Goal: Transaction & Acquisition: Purchase product/service

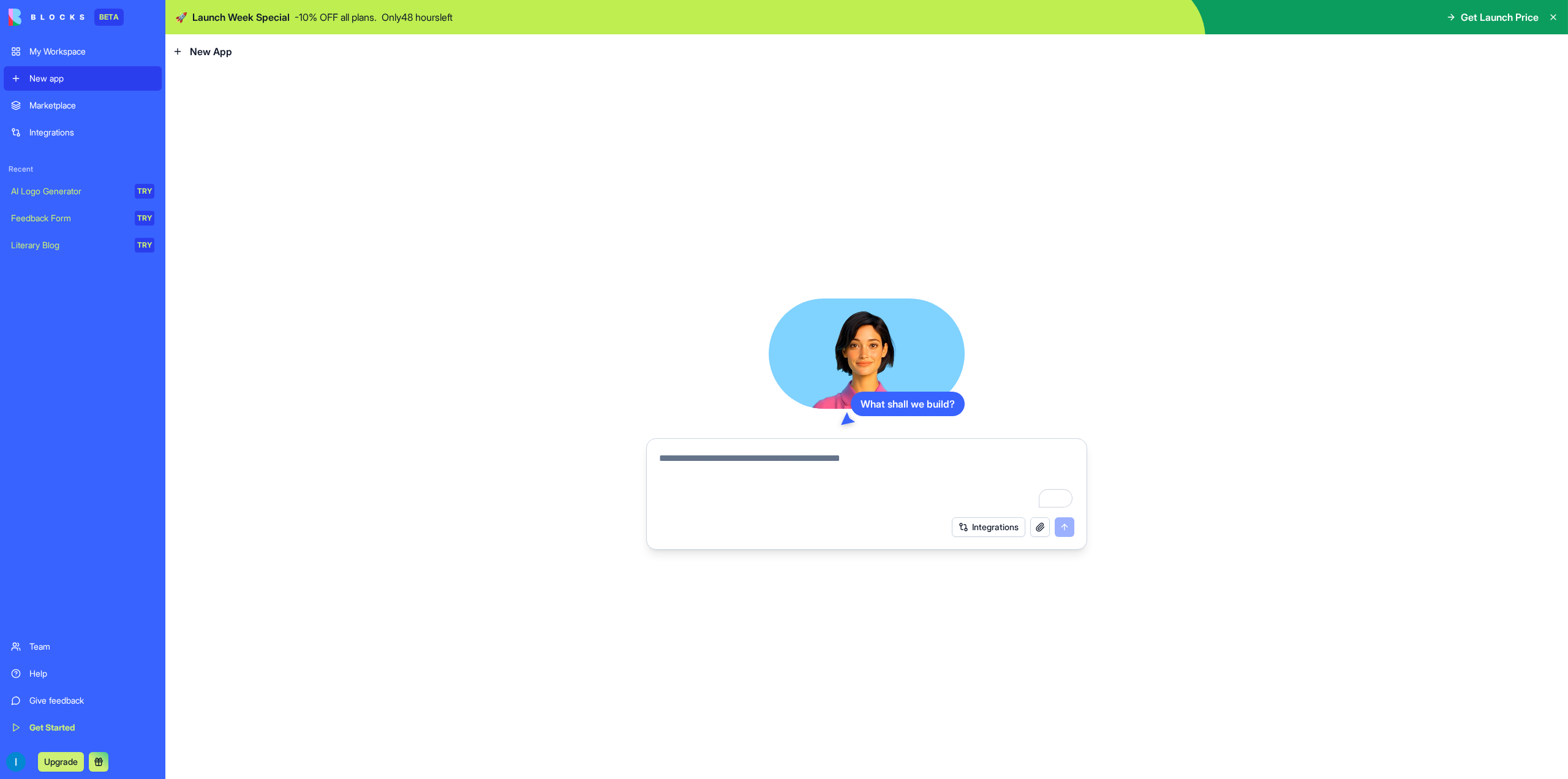
click at [89, 106] on div "Marketplace" at bounding box center [92, 105] width 125 height 12
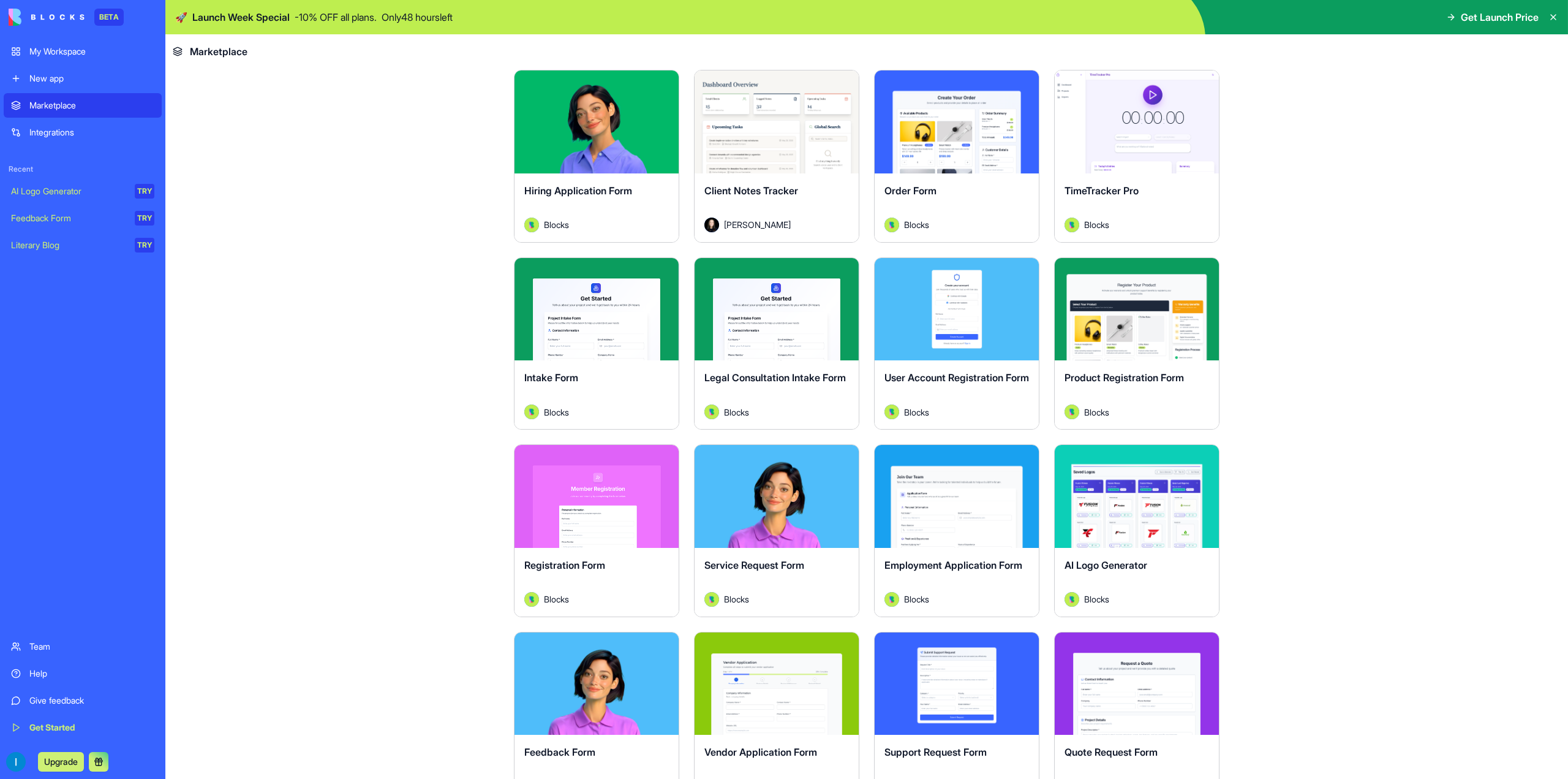
scroll to position [123, 0]
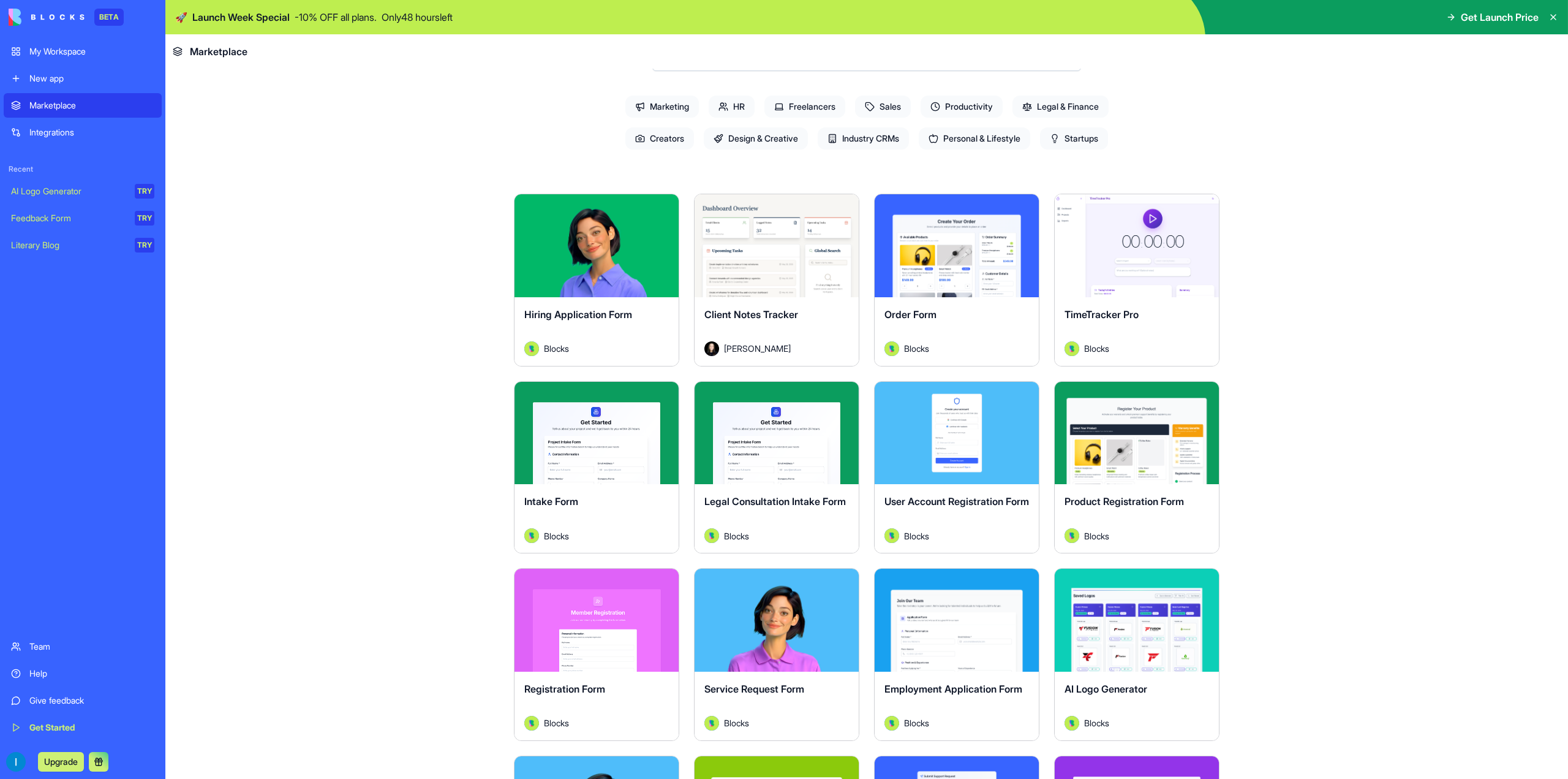
click at [736, 136] on span "Design & Creative" at bounding box center [756, 138] width 104 height 22
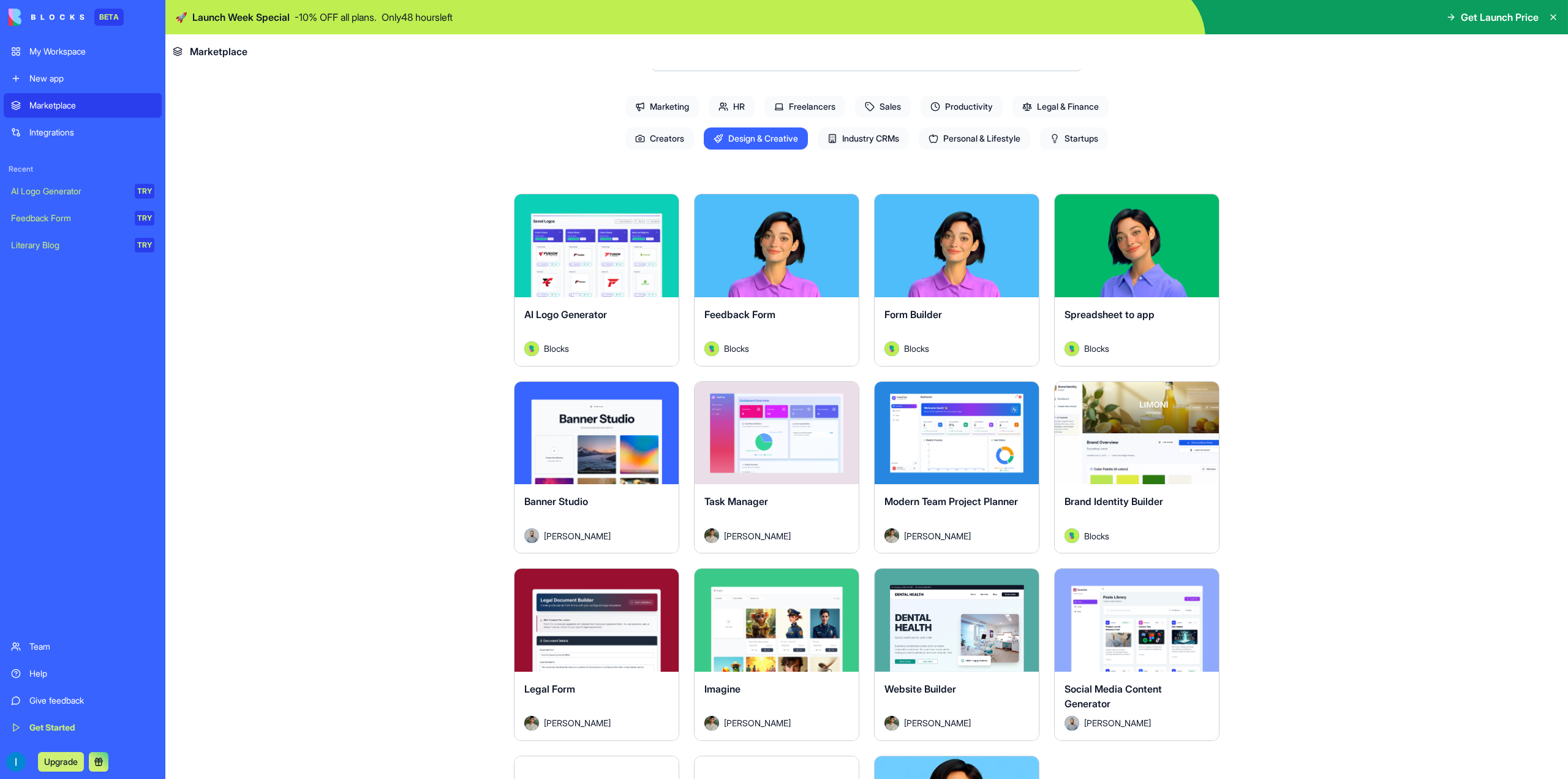
click at [935, 330] on div "Form Builder" at bounding box center [957, 324] width 145 height 35
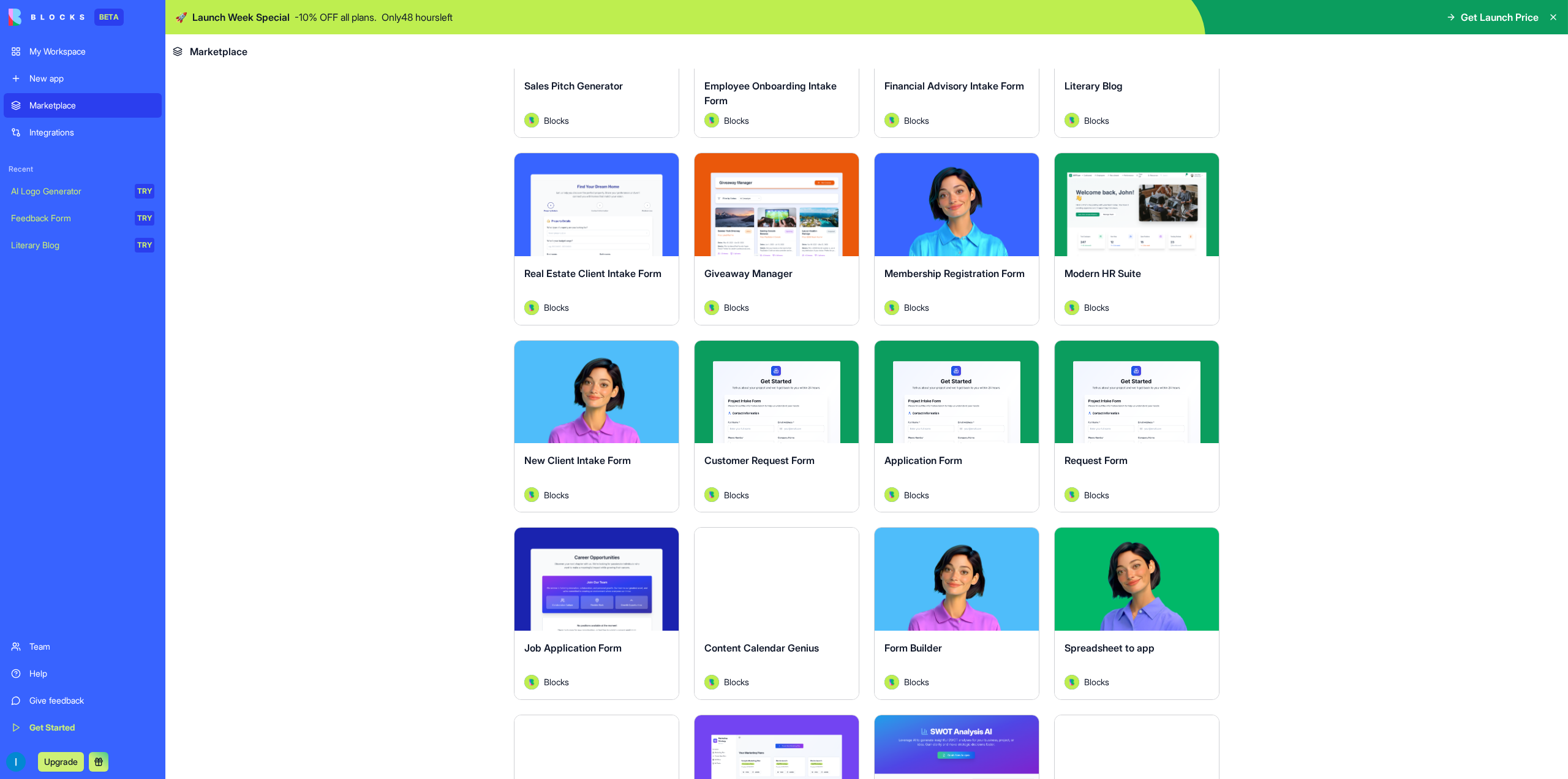
scroll to position [1594, 0]
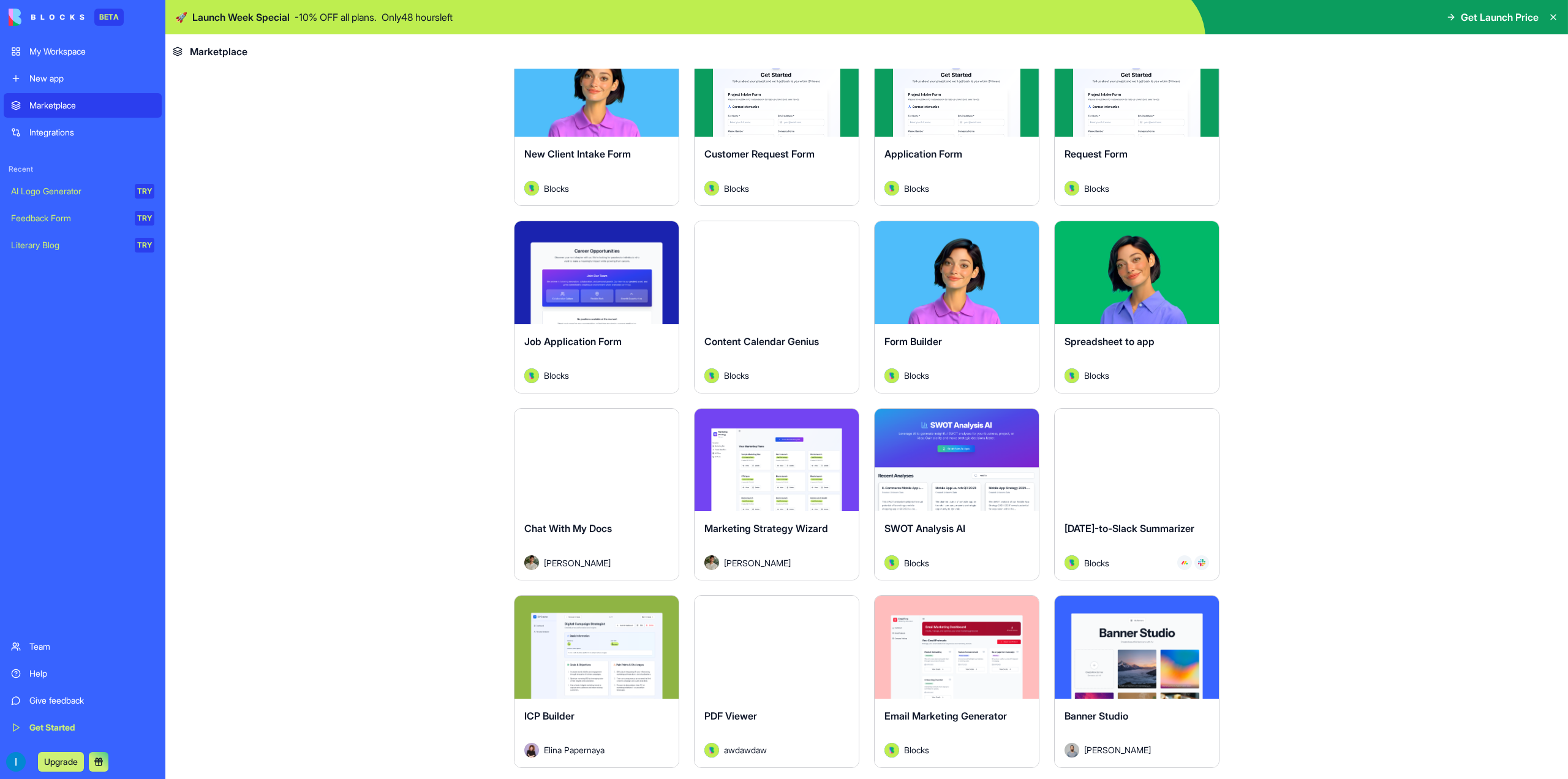
click at [740, 466] on button "Explore" at bounding box center [777, 459] width 92 height 25
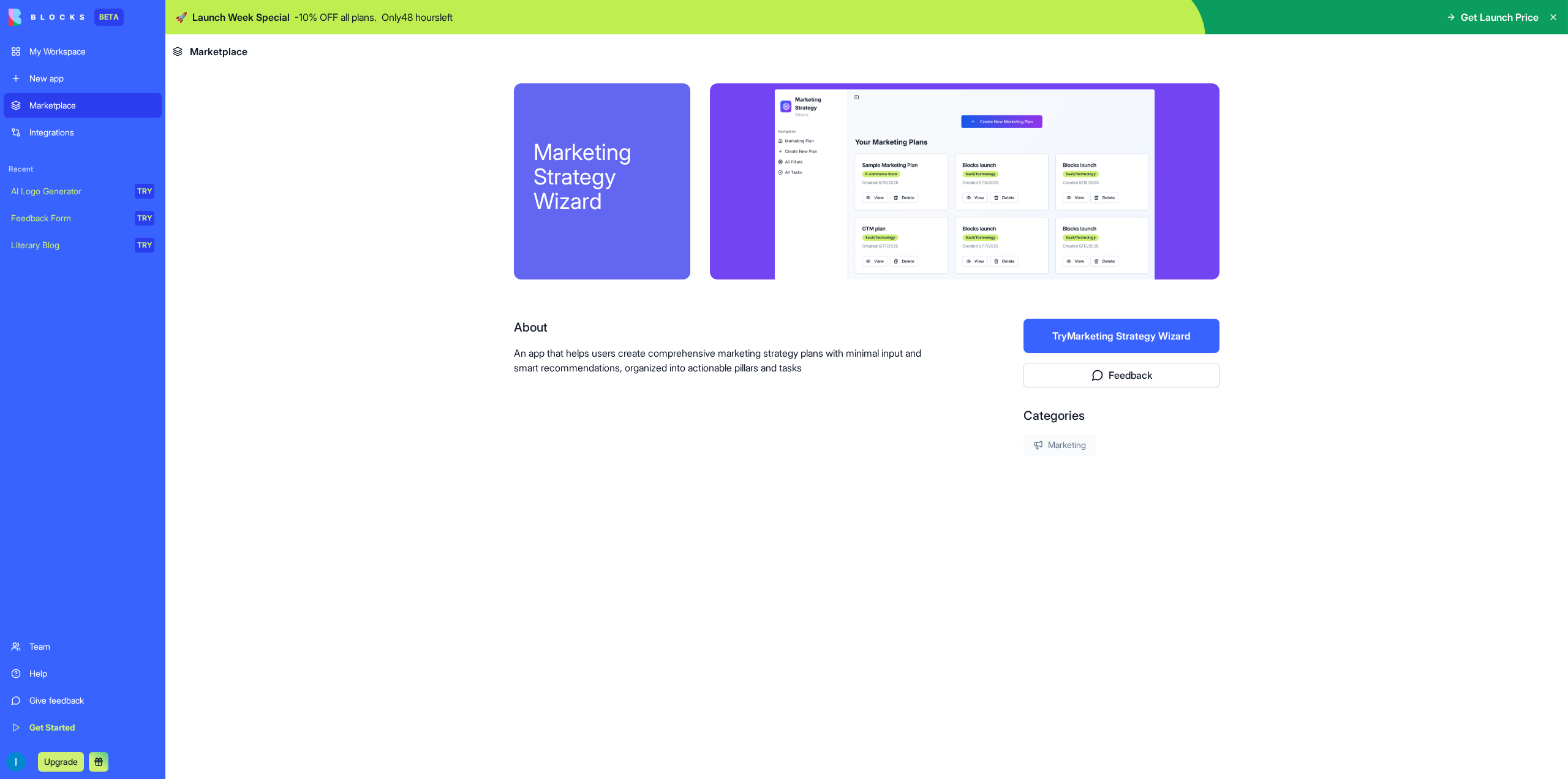
drag, startPoint x: 946, startPoint y: 173, endPoint x: 953, endPoint y: 200, distance: 27.9
click at [946, 175] on div at bounding box center [965, 182] width 510 height 196
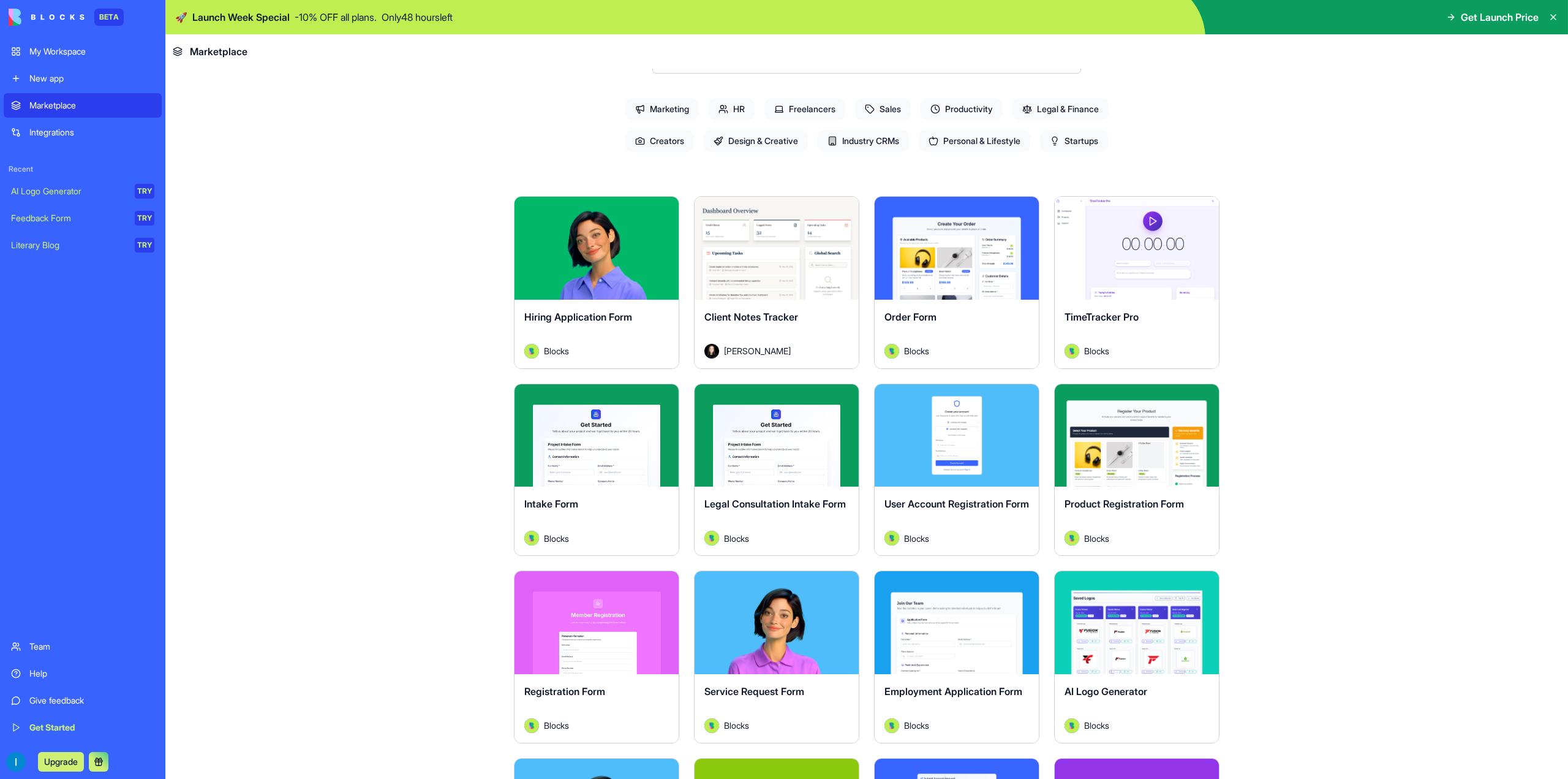
scroll to position [123, 0]
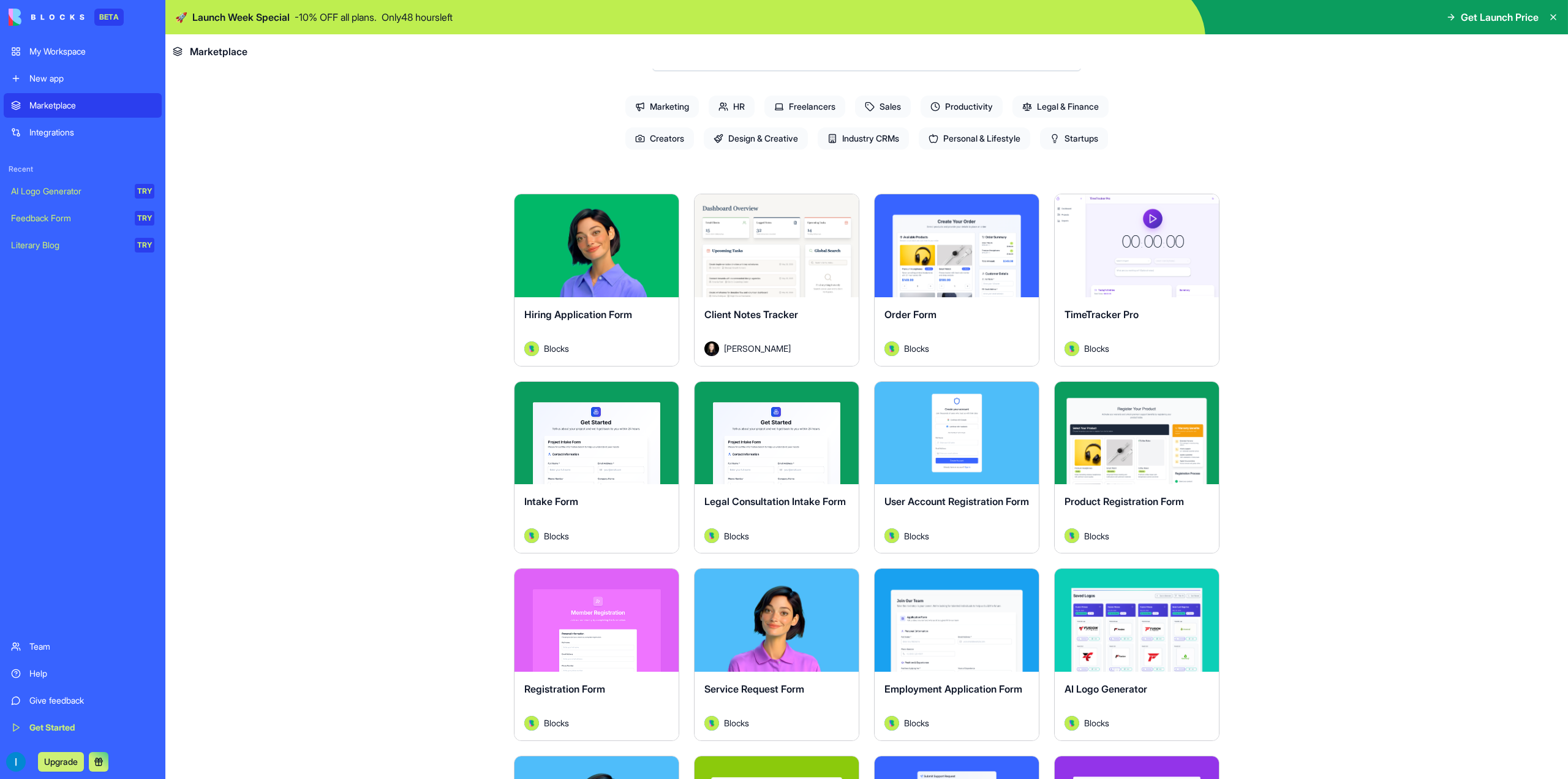
click at [673, 110] on span "Marketing" at bounding box center [663, 106] width 73 height 22
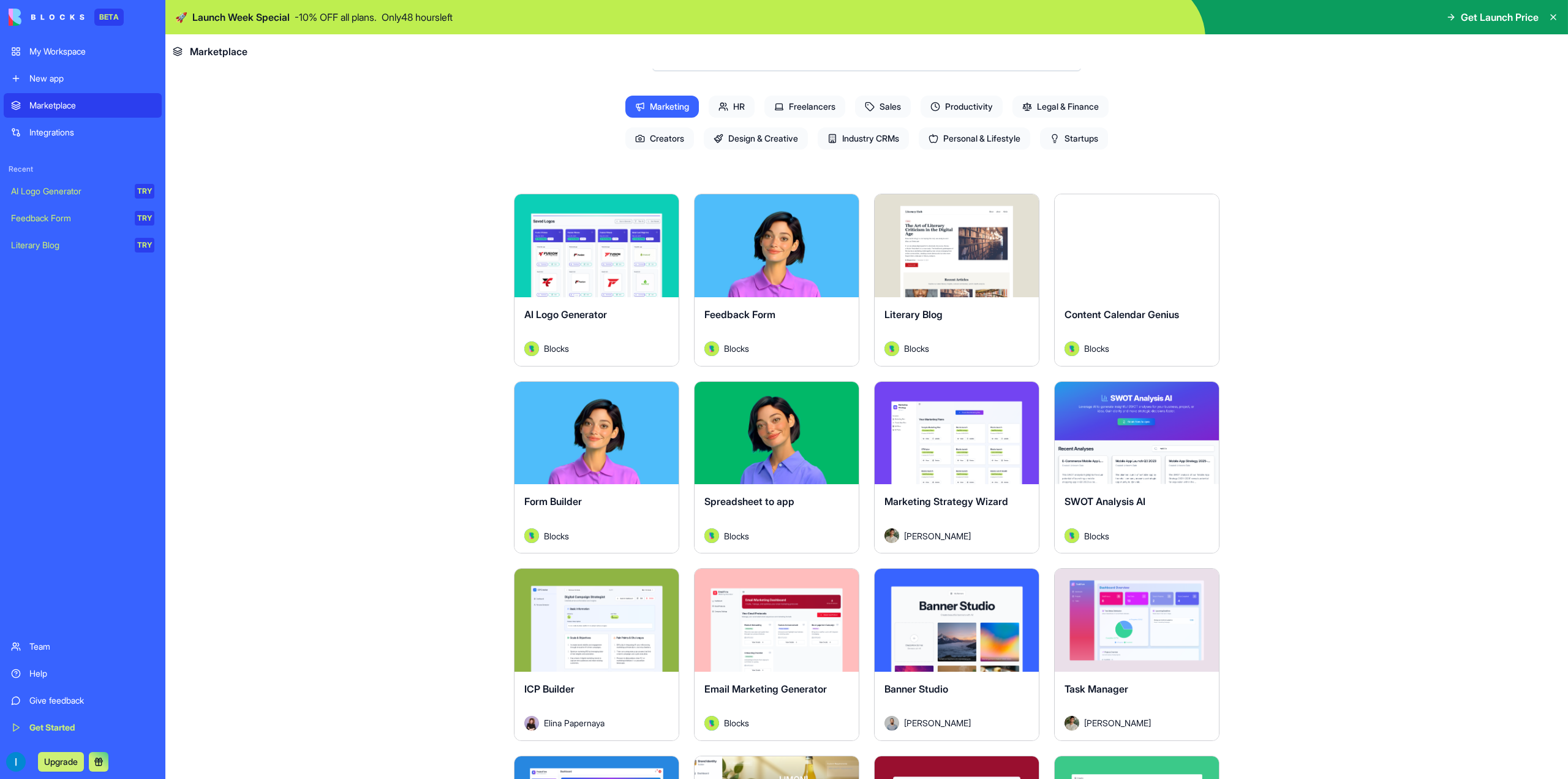
click at [756, 145] on span "Design & Creative" at bounding box center [756, 138] width 104 height 22
click at [660, 102] on span "Marketing" at bounding box center [663, 106] width 73 height 22
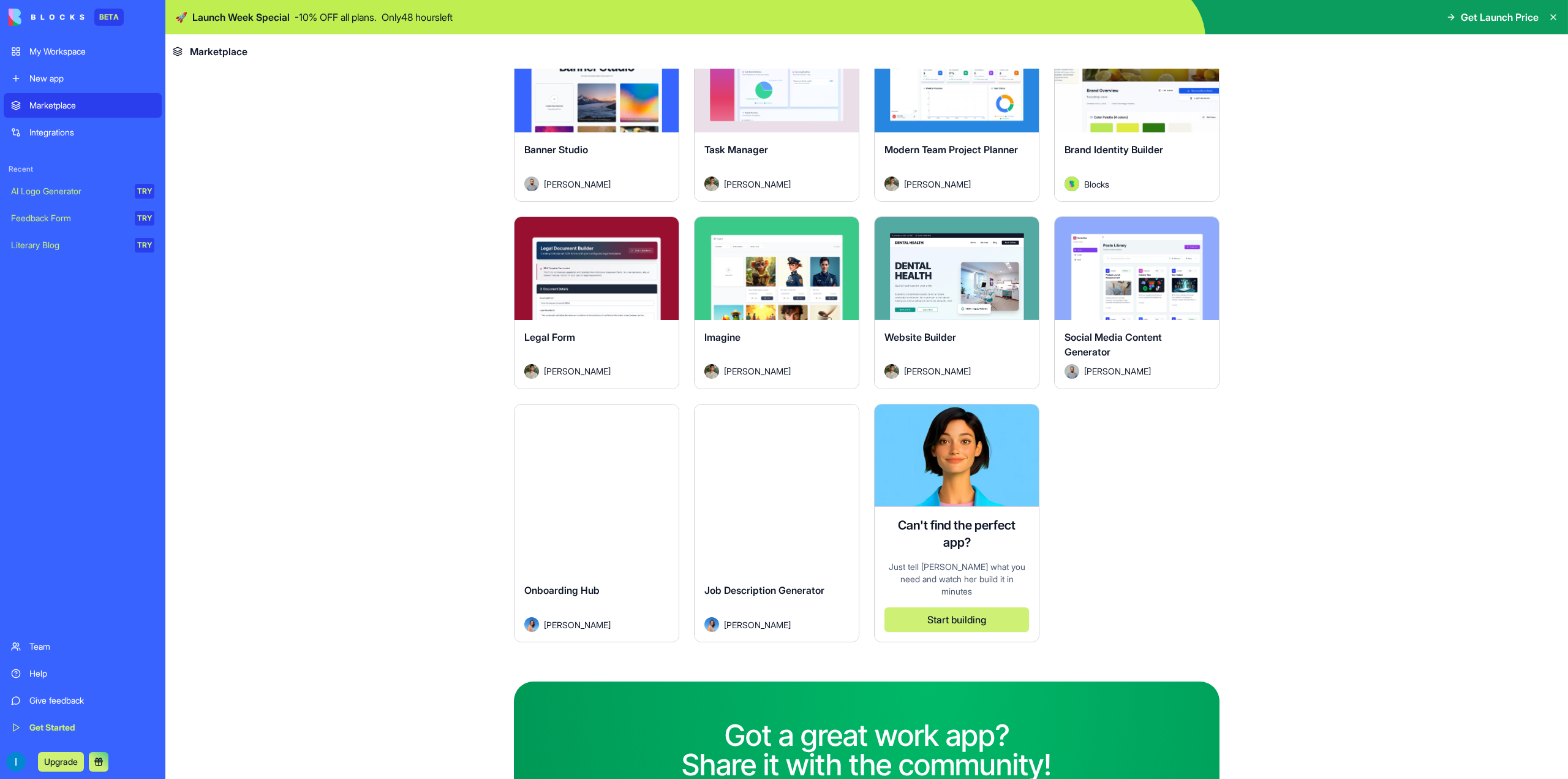
scroll to position [364, 0]
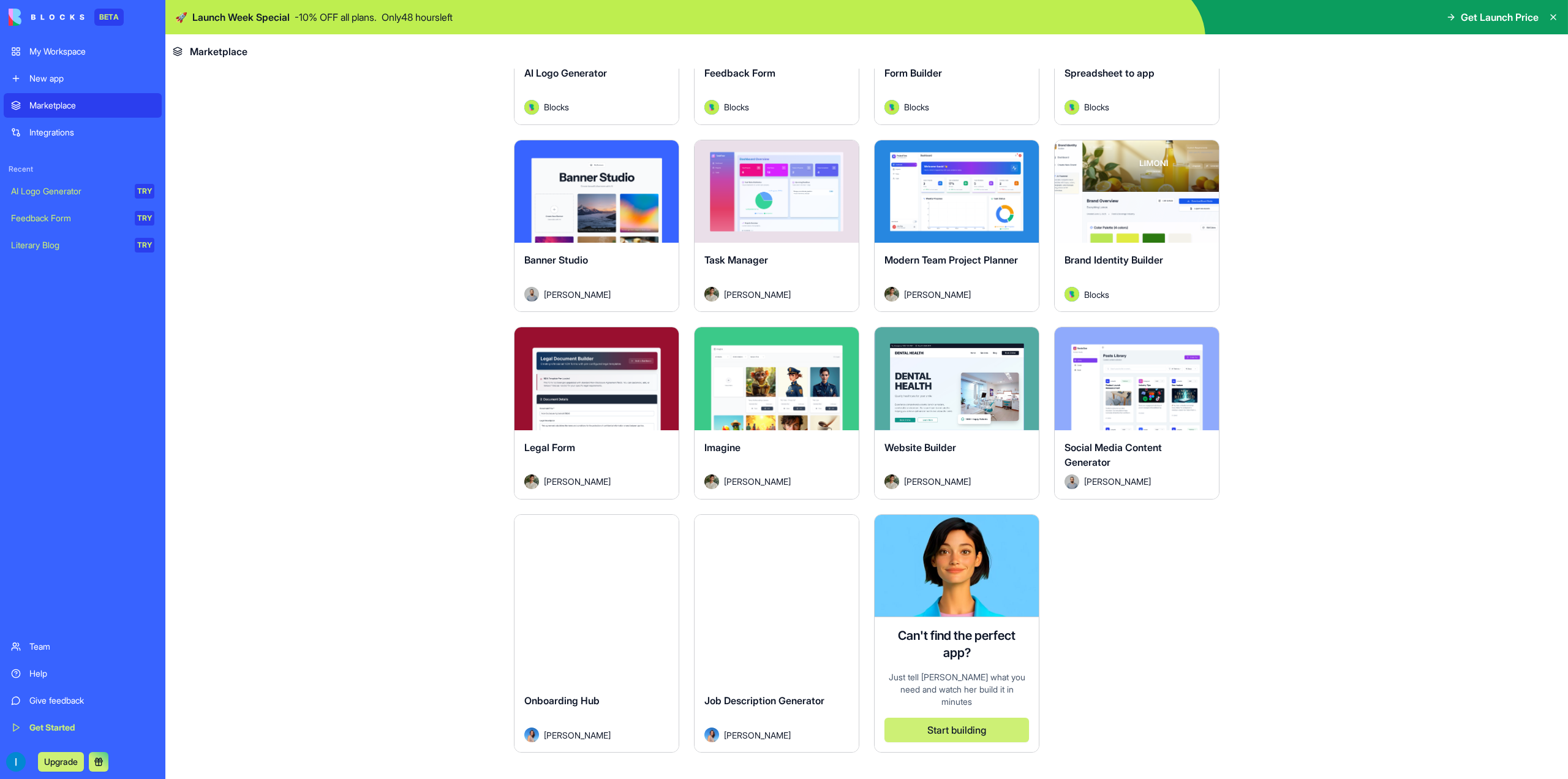
click at [957, 378] on button "Explore" at bounding box center [957, 378] width 92 height 25
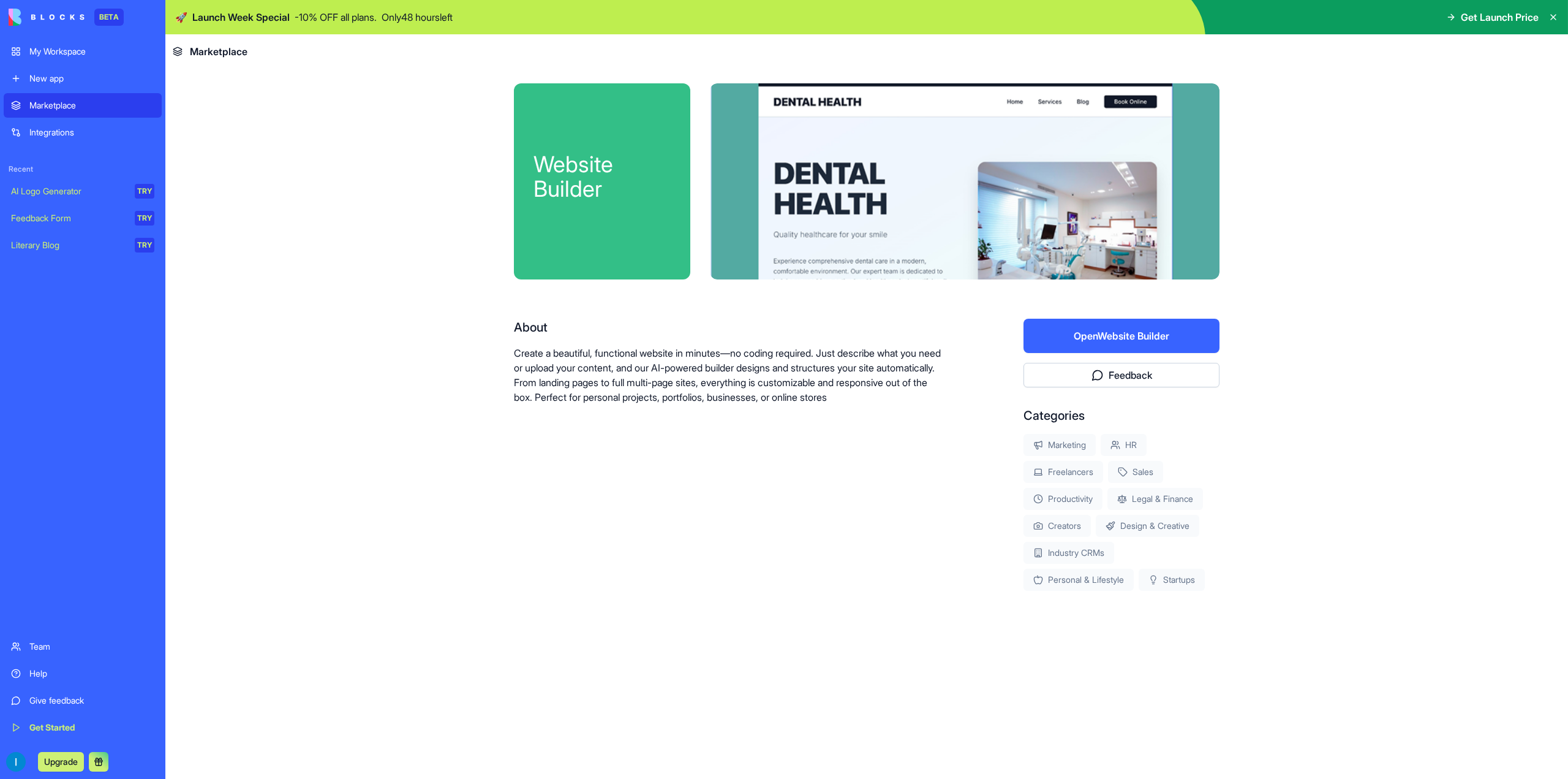
click at [1074, 334] on button "Open Website Builder" at bounding box center [1122, 335] width 196 height 35
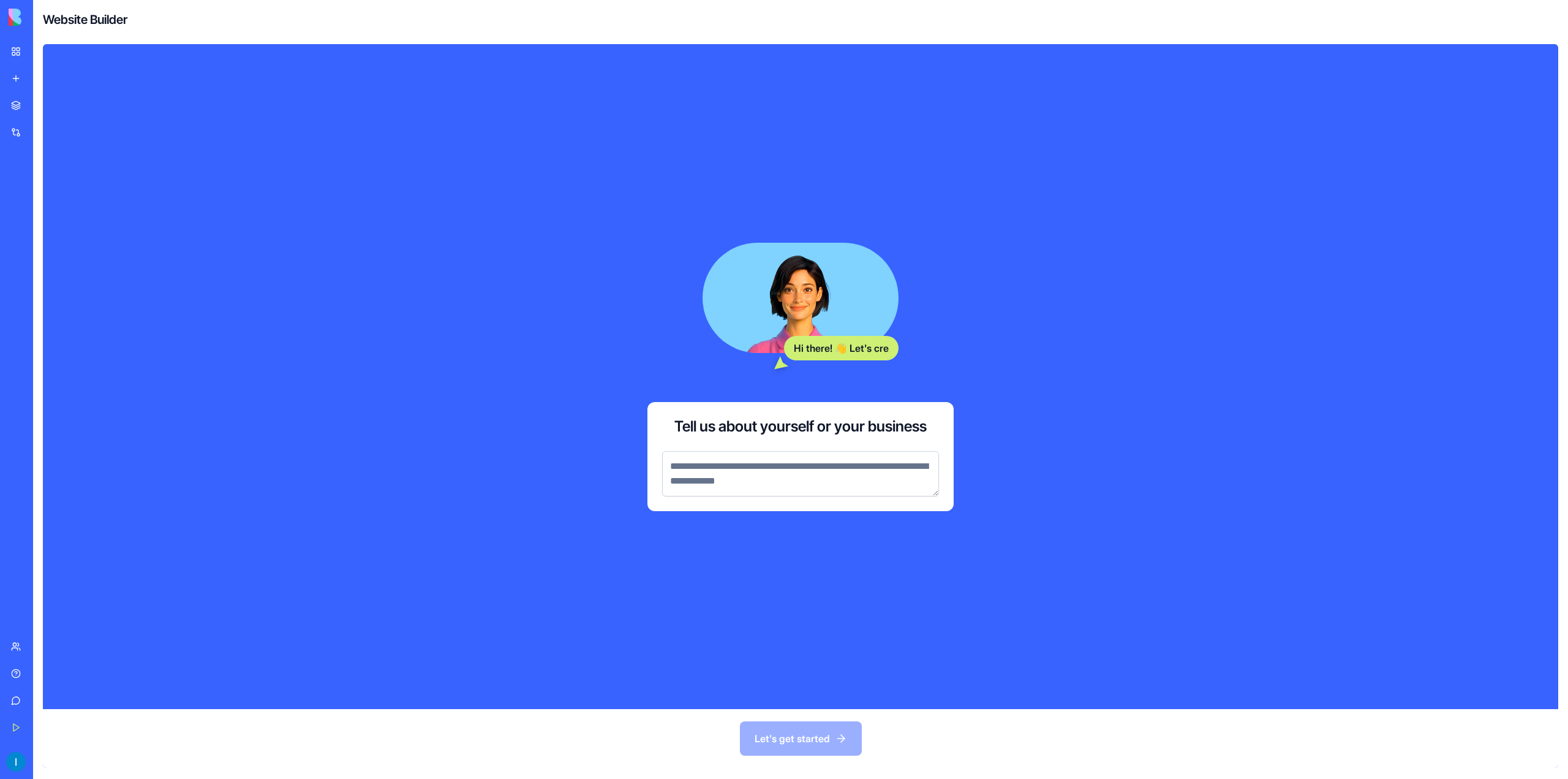
click at [770, 478] on textarea at bounding box center [800, 474] width 277 height 46
type textarea "*"
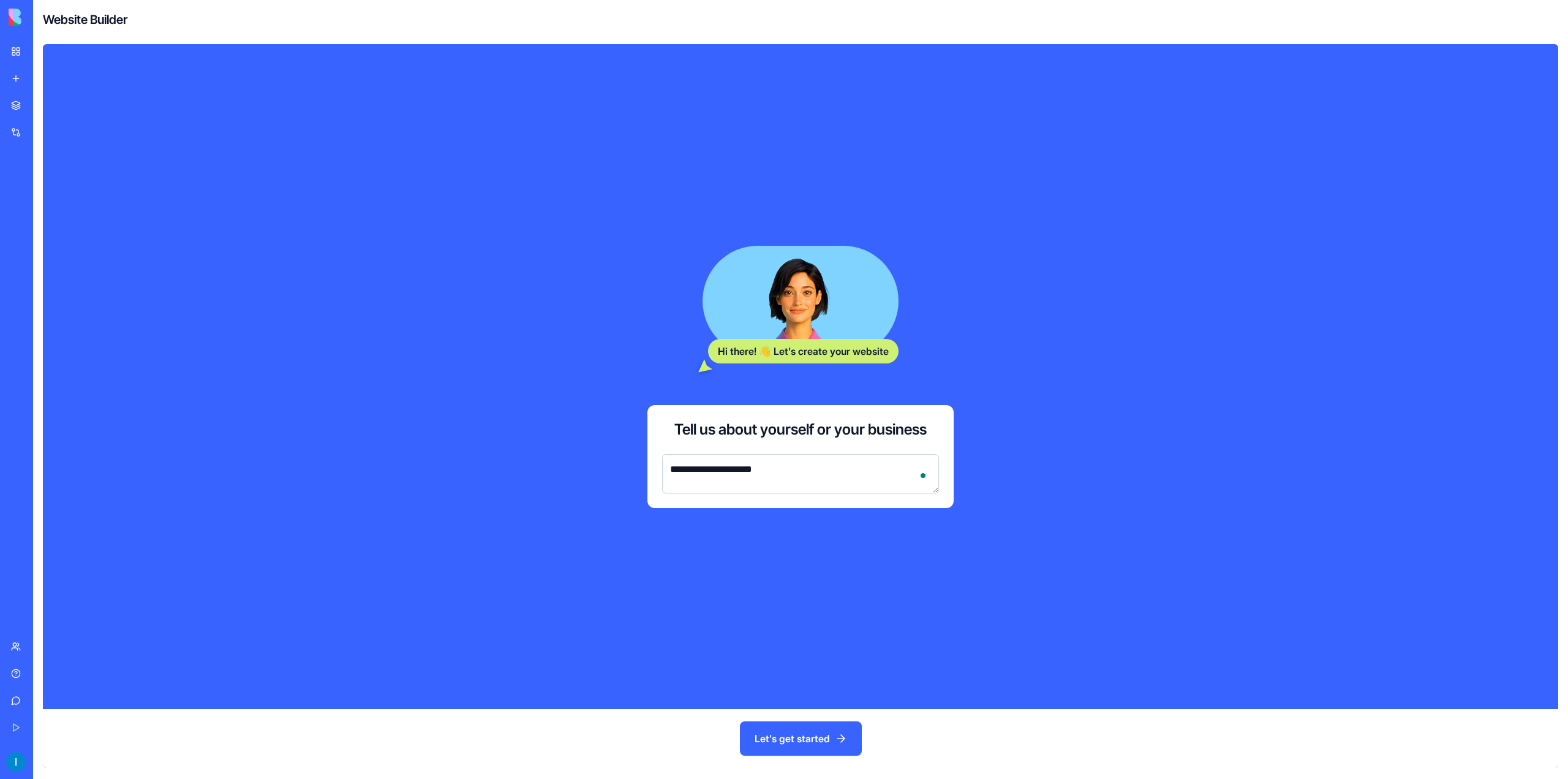
type textarea "**********"
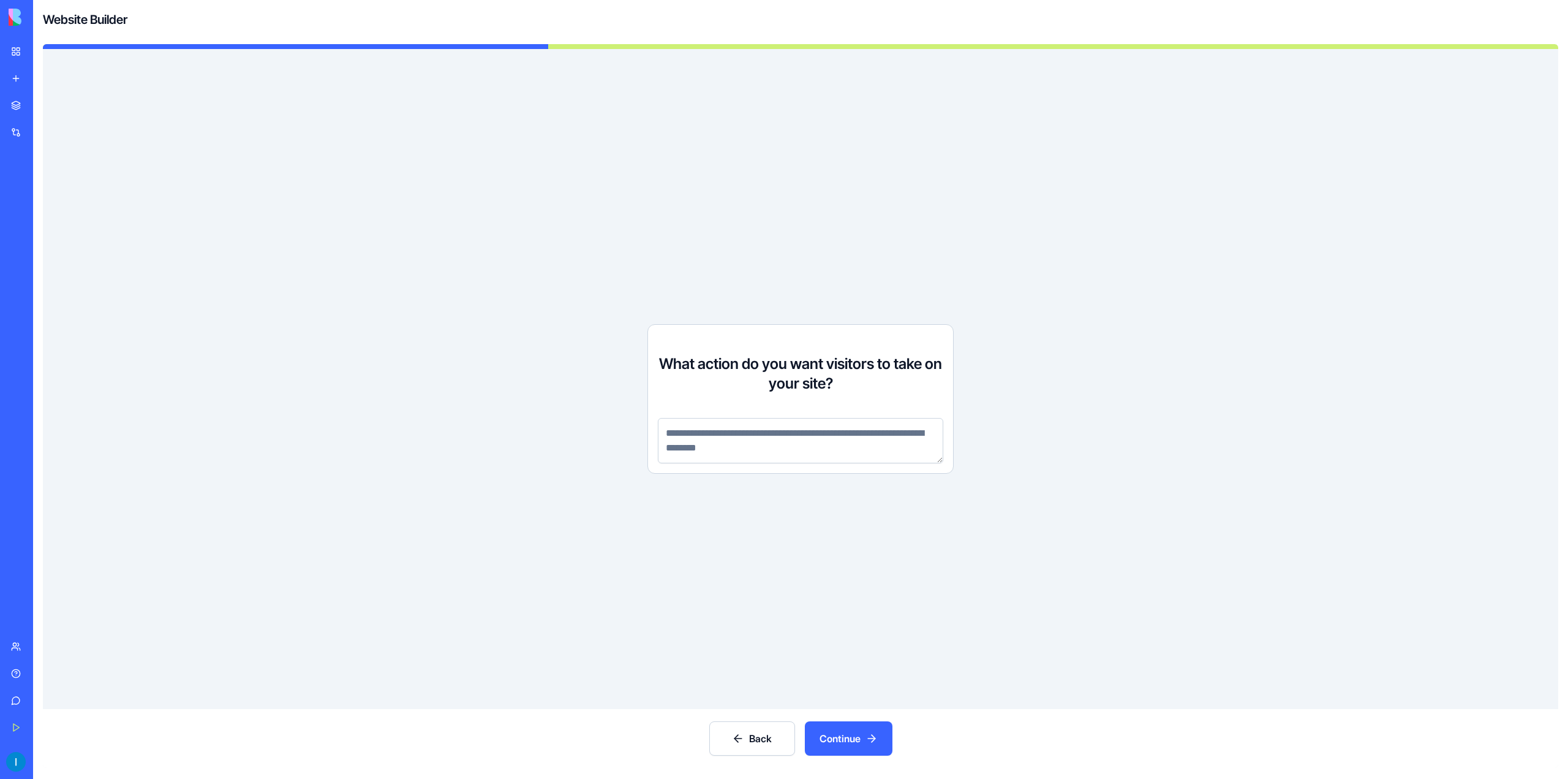
click at [844, 437] on textarea at bounding box center [800, 441] width 286 height 46
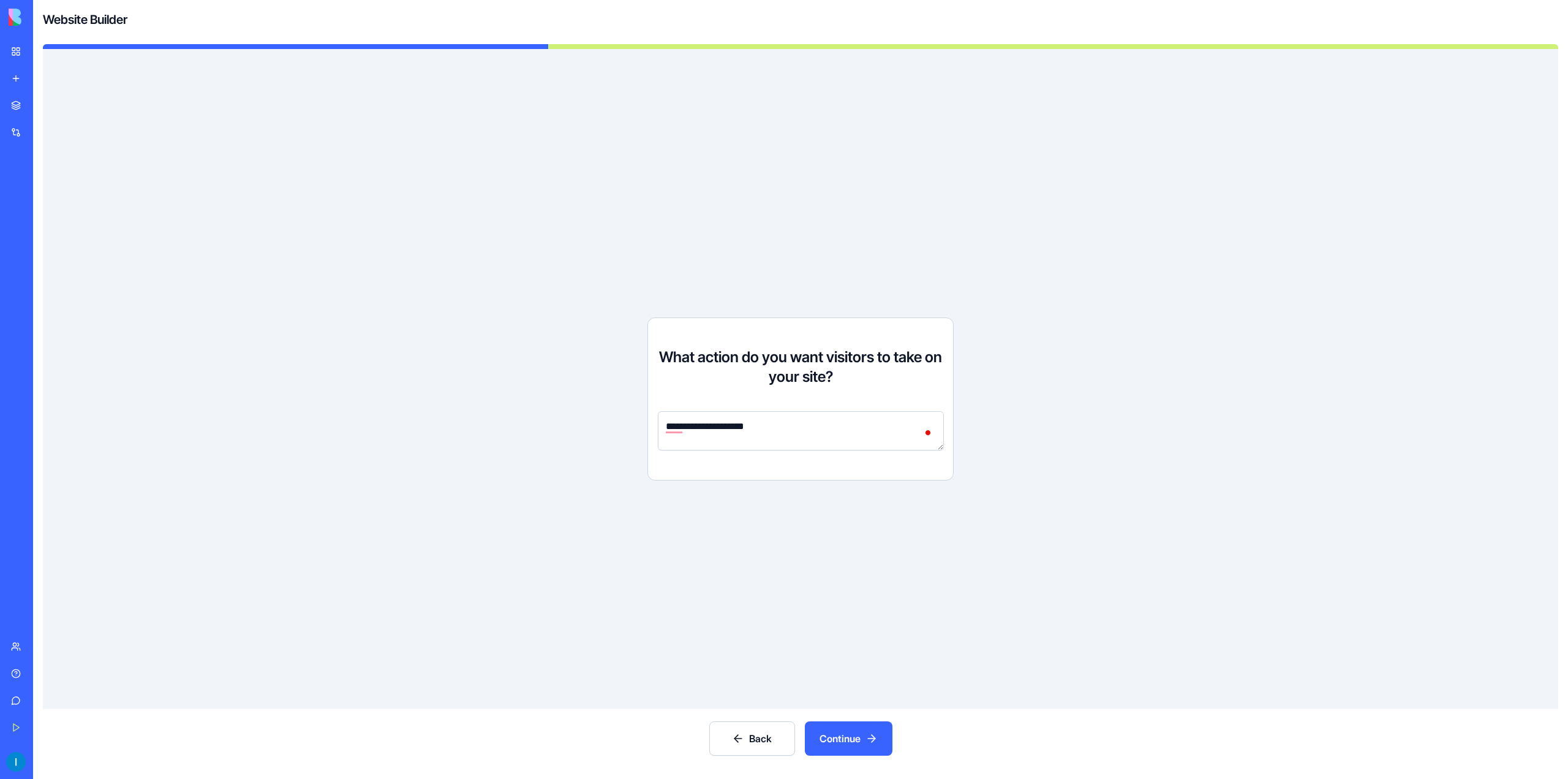
type textarea "**********"
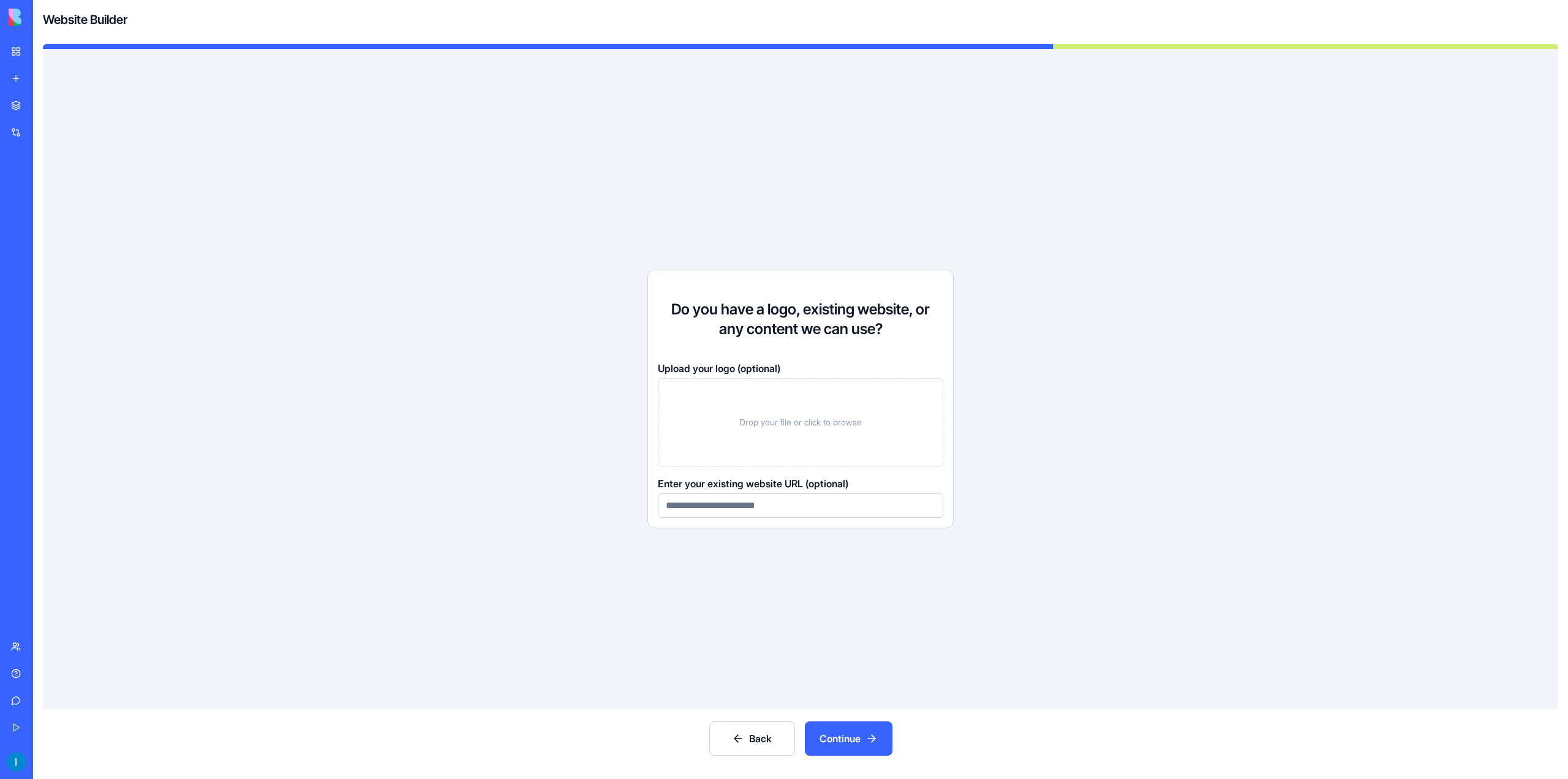
click at [807, 418] on span "Drop your file or click to browse" at bounding box center [801, 422] width 123 height 12
click at [848, 742] on button "Continue" at bounding box center [849, 738] width 87 height 35
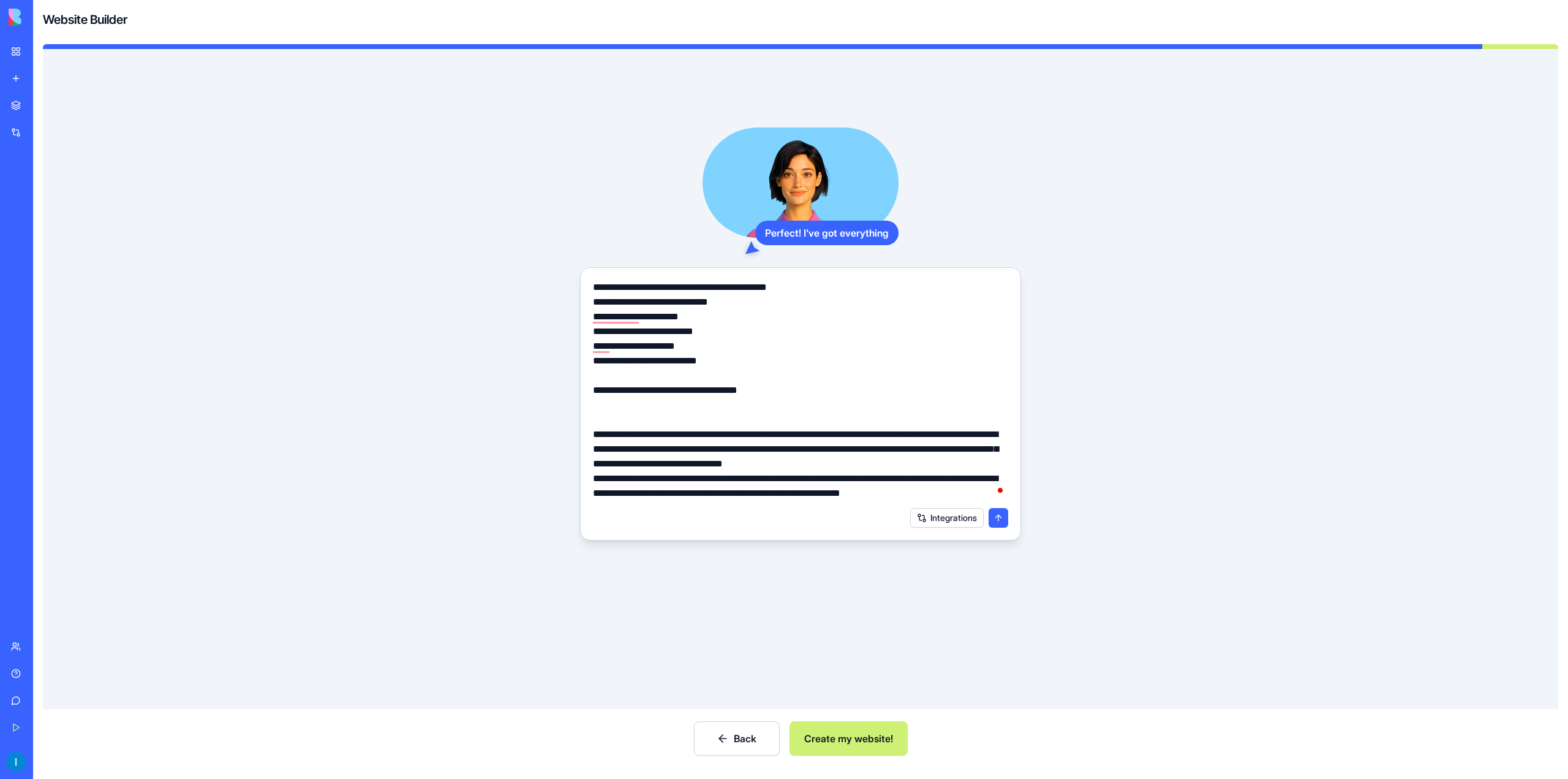
click at [849, 740] on button "Create my website!" at bounding box center [848, 738] width 118 height 35
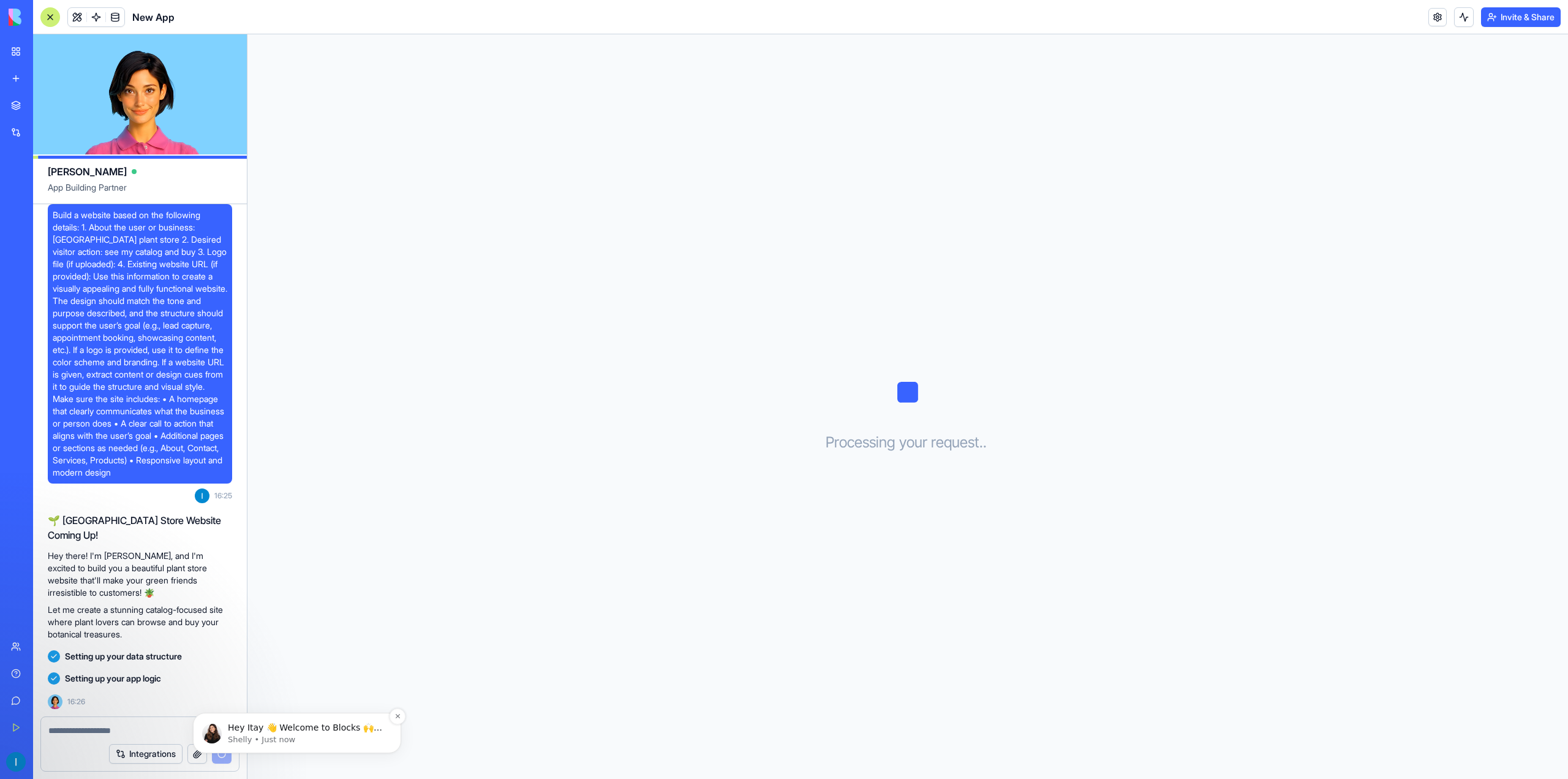
click at [365, 730] on p "Hey Itay 👋 Welcome to Blocks 🙌 I'm here if you have any questions!" at bounding box center [306, 728] width 158 height 12
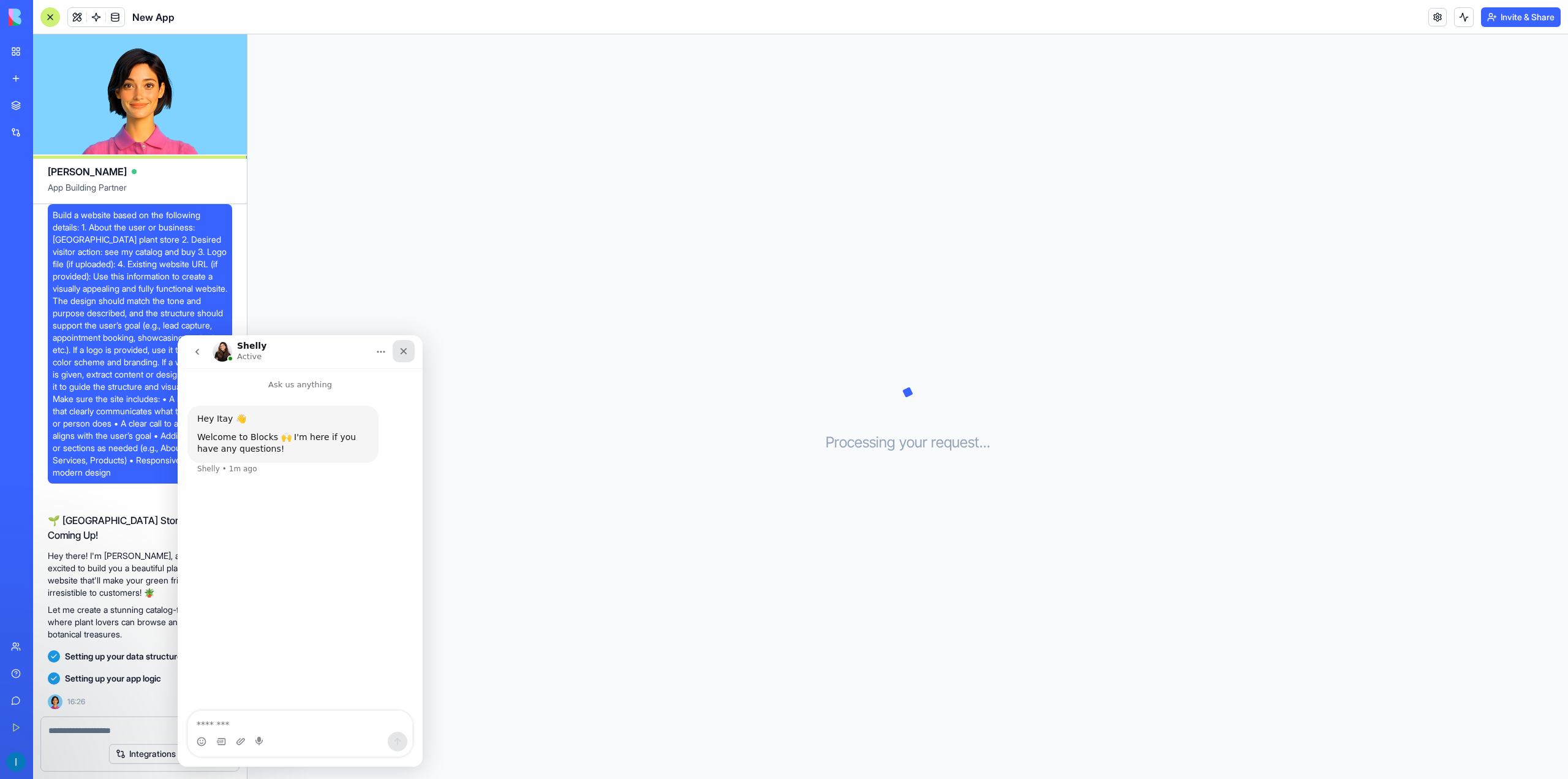
click at [407, 353] on icon "Close" at bounding box center [404, 351] width 10 height 10
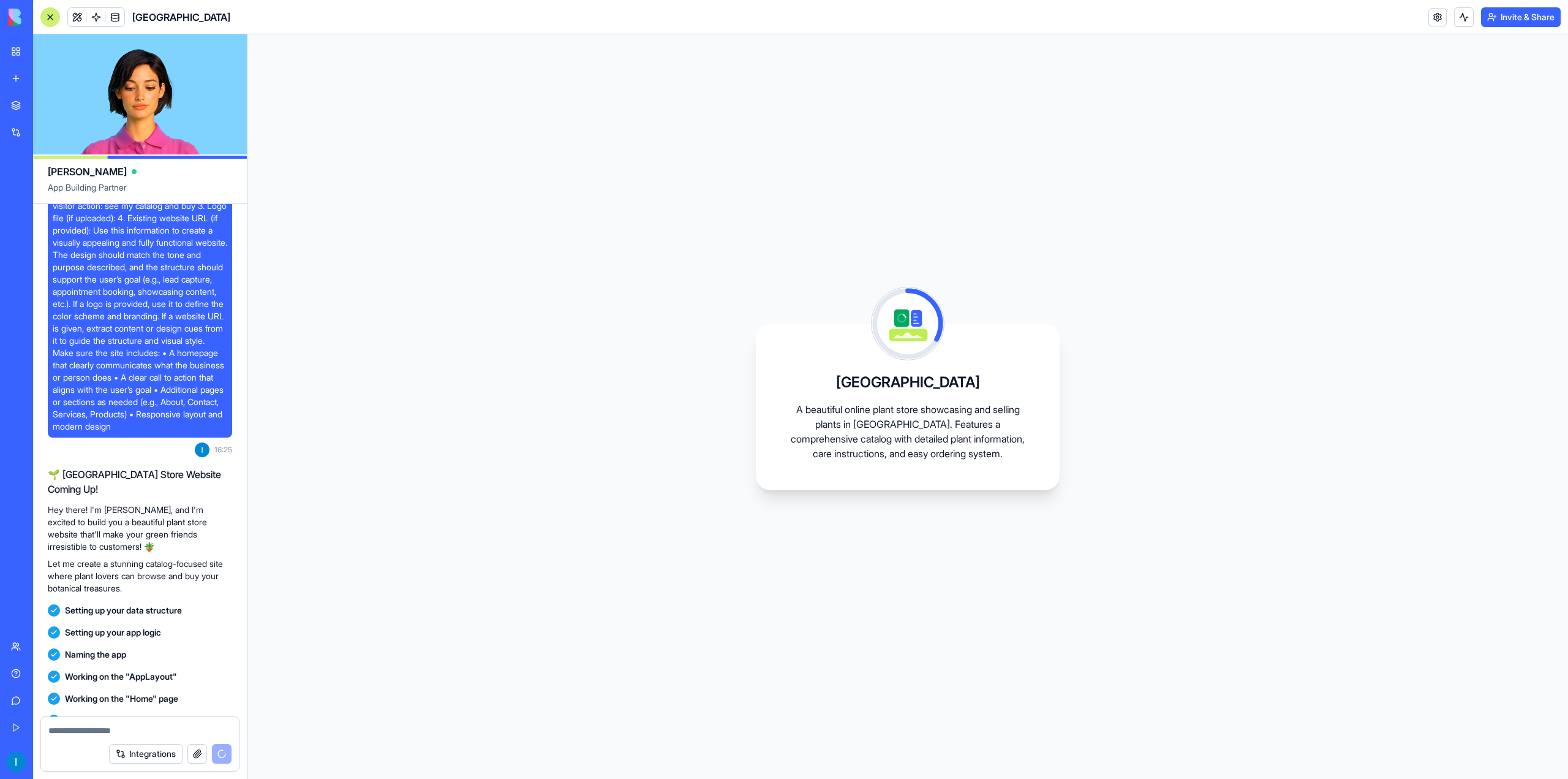
scroll to position [129, 0]
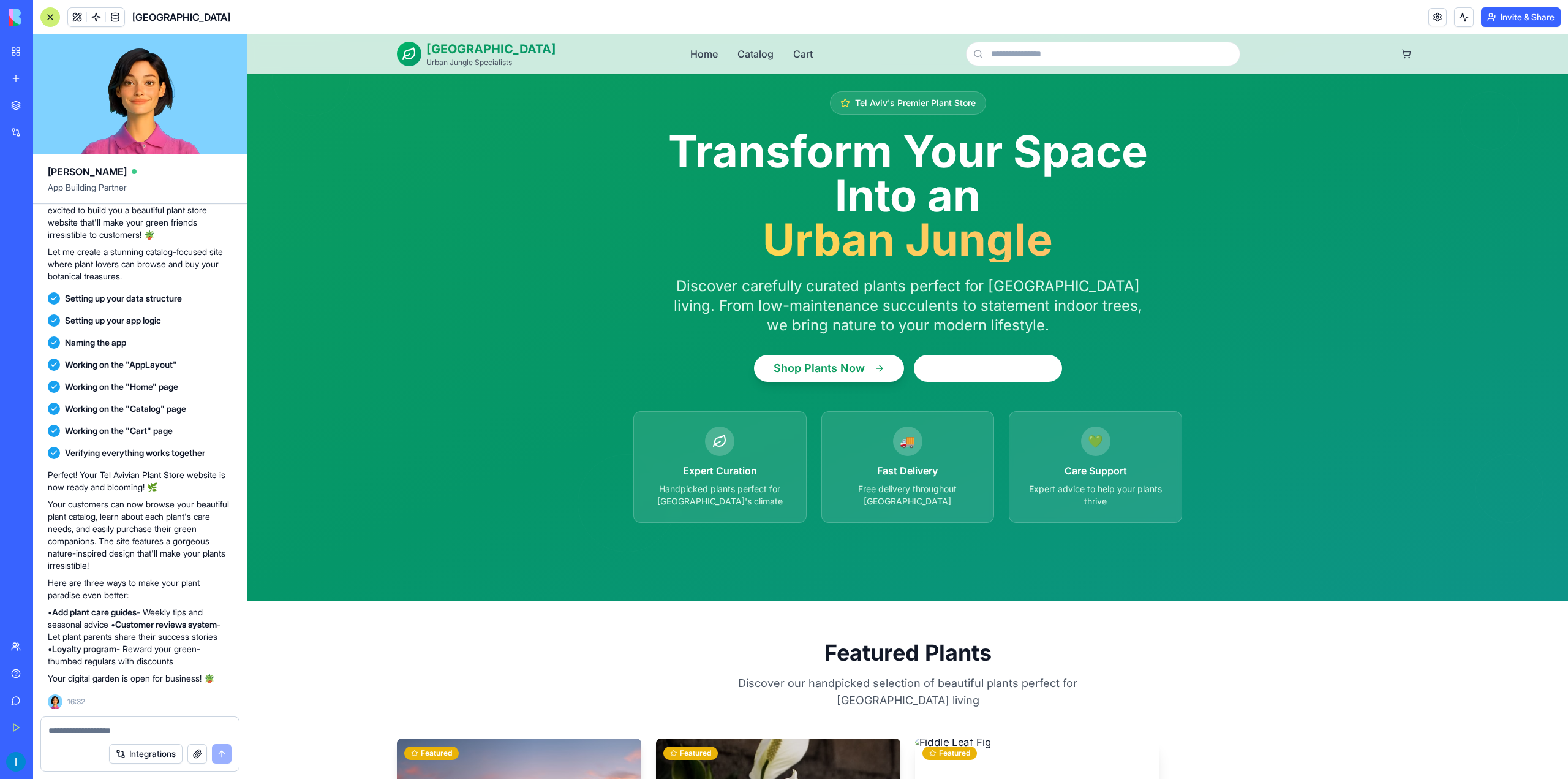
scroll to position [332, 0]
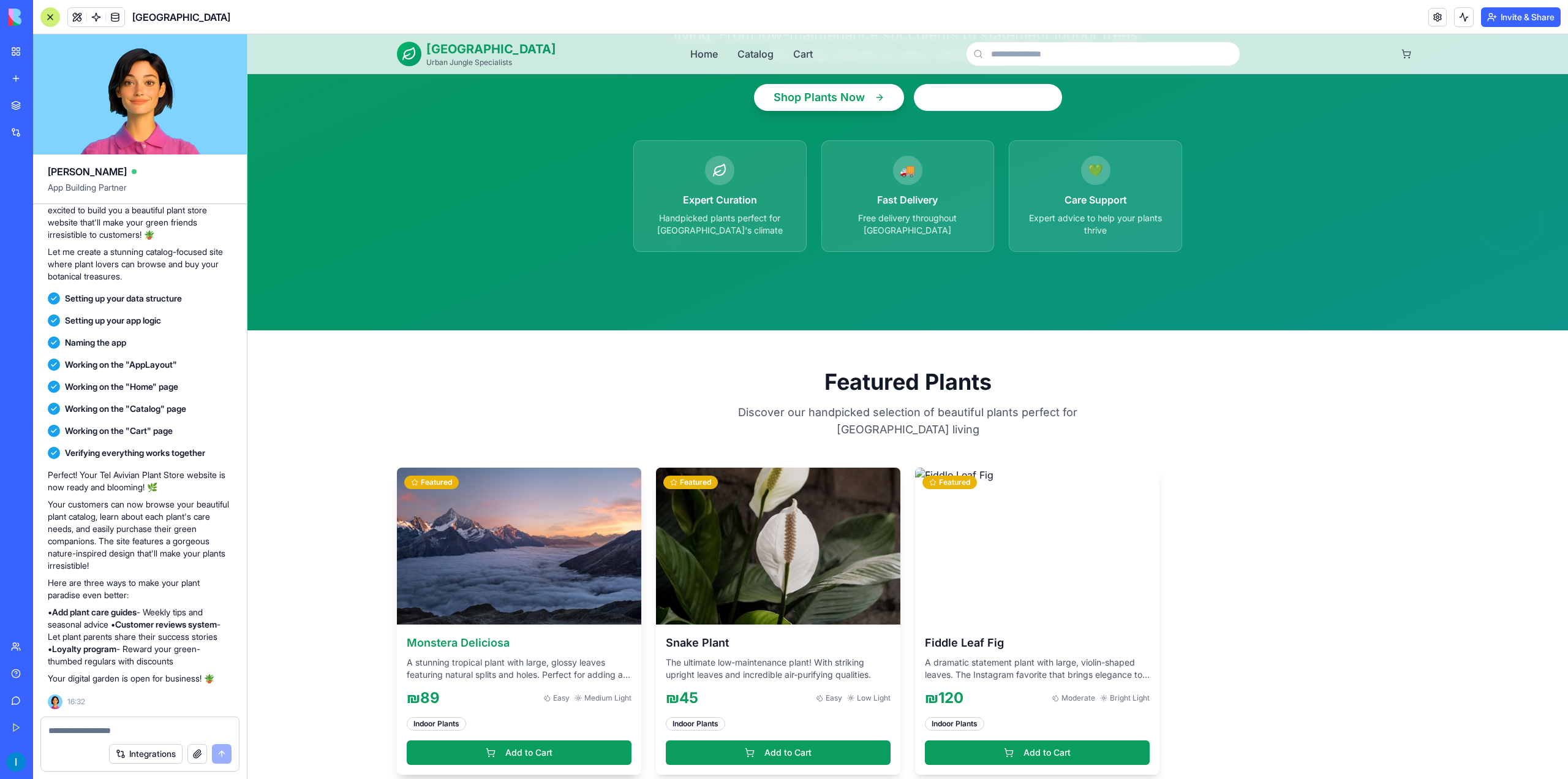
click at [488, 634] on h3 "Monstera Deliciosa" at bounding box center [519, 642] width 225 height 17
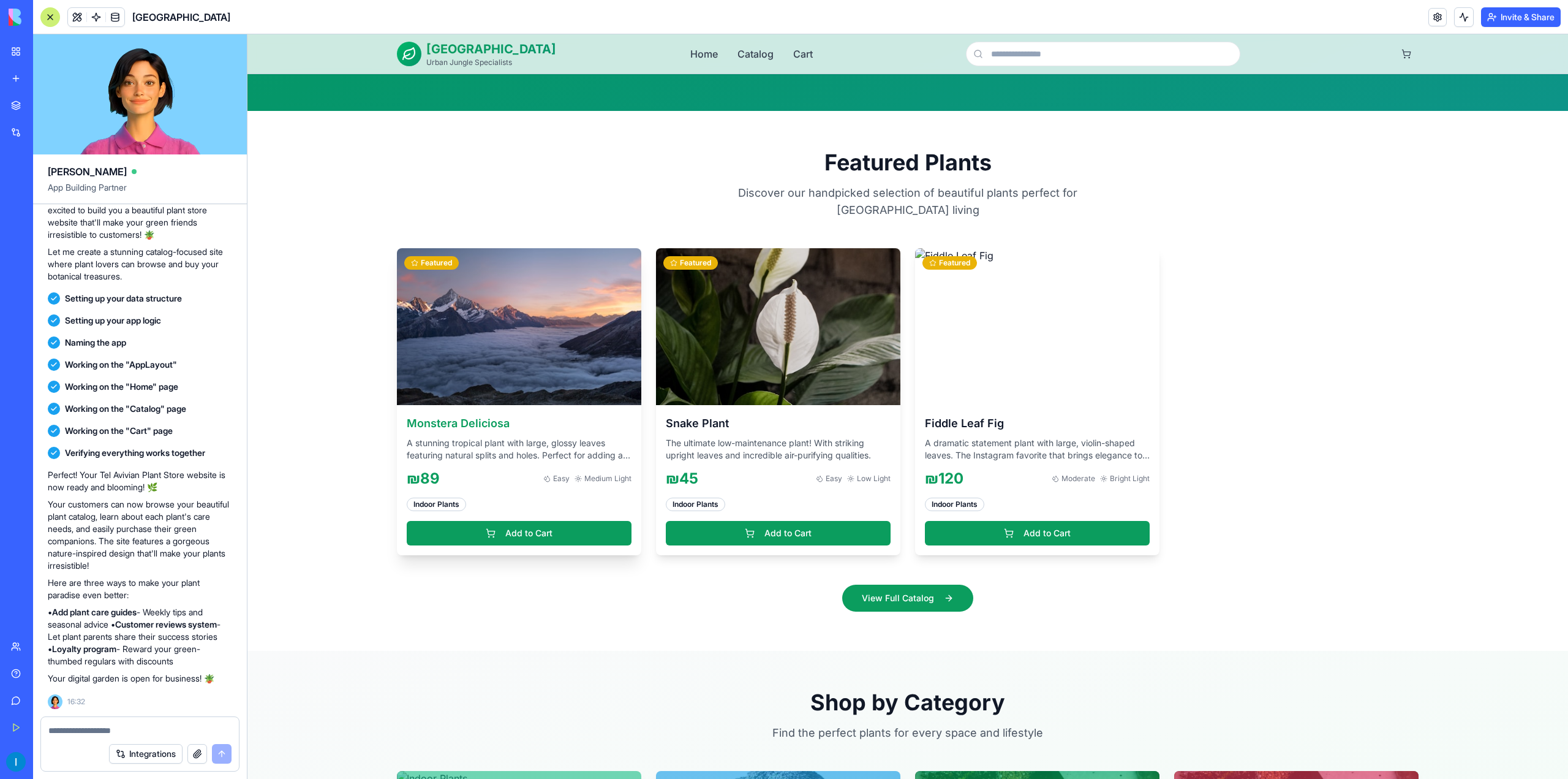
click at [474, 327] on img at bounding box center [519, 326] width 257 height 165
click at [438, 498] on div "Indoor Plants" at bounding box center [436, 505] width 60 height 14
click at [988, 289] on img at bounding box center [1037, 326] width 257 height 165
click at [958, 244] on img at bounding box center [1037, 326] width 257 height 165
click at [756, 54] on link "Catalog" at bounding box center [756, 54] width 36 height 15
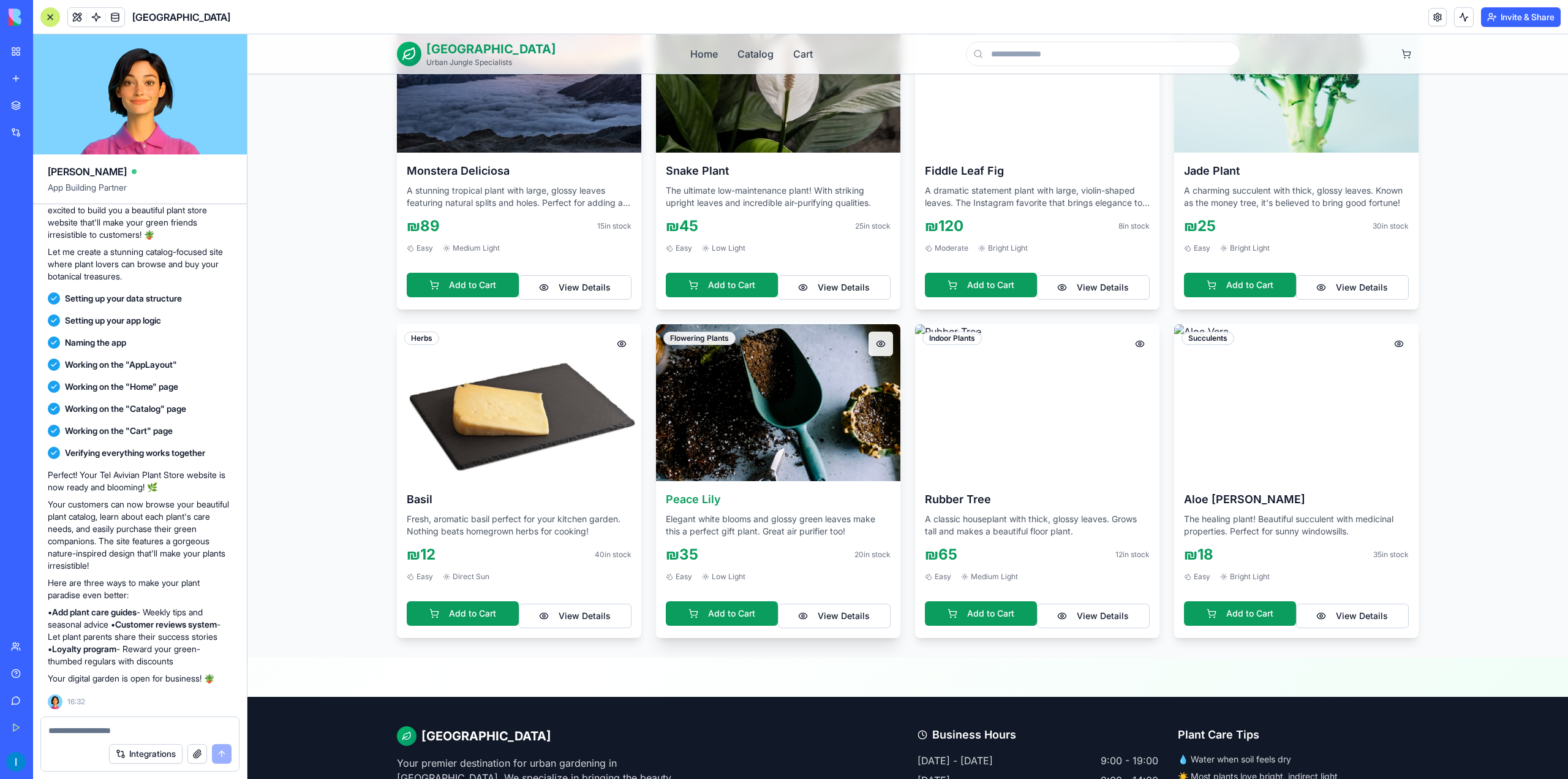
scroll to position [202, 0]
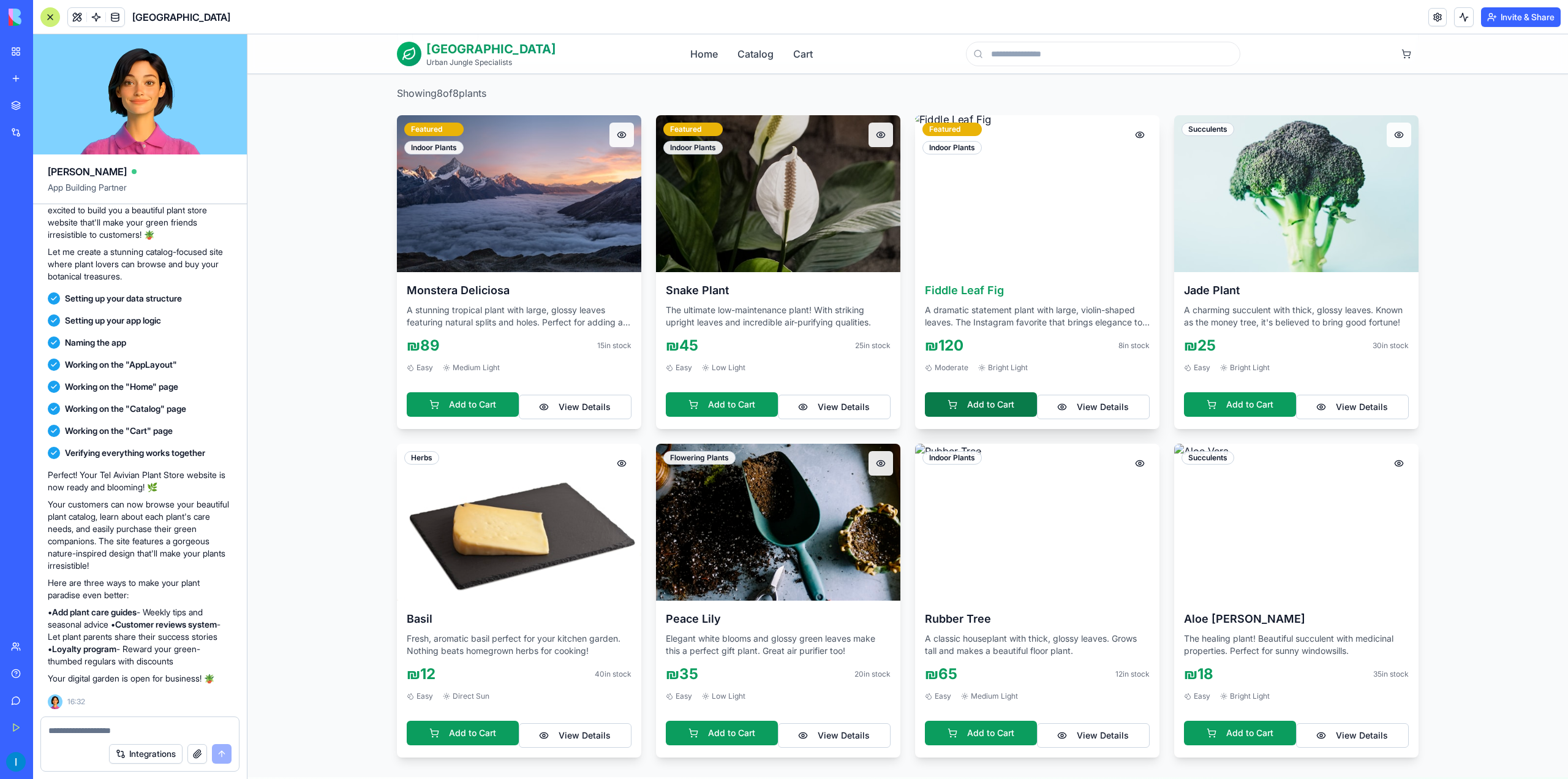
drag, startPoint x: 974, startPoint y: 402, endPoint x: 989, endPoint y: 411, distance: 17.5
click at [974, 402] on button "Add to Cart" at bounding box center [981, 404] width 112 height 25
click at [1404, 55] on button "1" at bounding box center [1406, 54] width 25 height 25
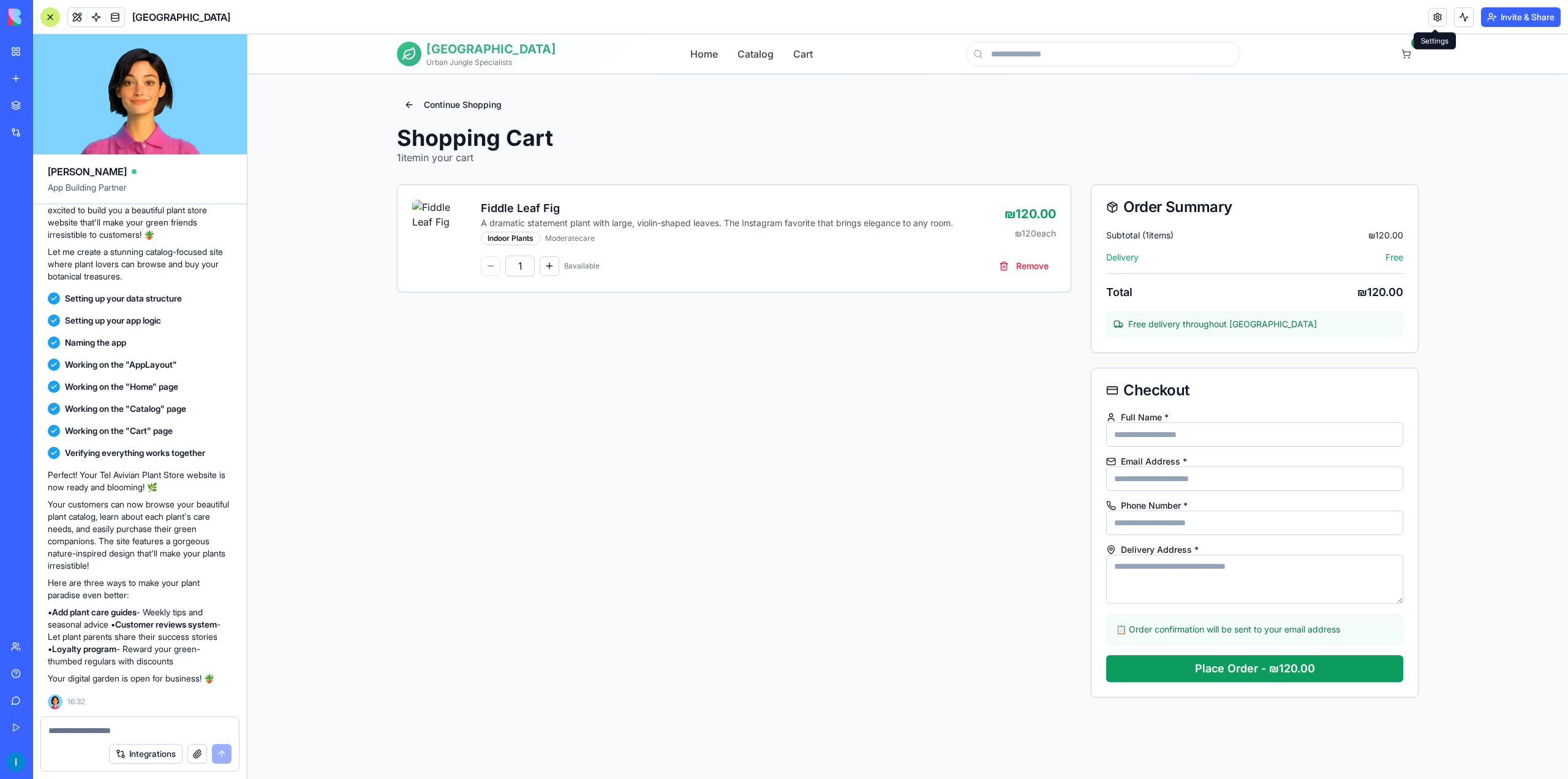
click at [440, 50] on h1 "[GEOGRAPHIC_DATA]" at bounding box center [491, 49] width 130 height 17
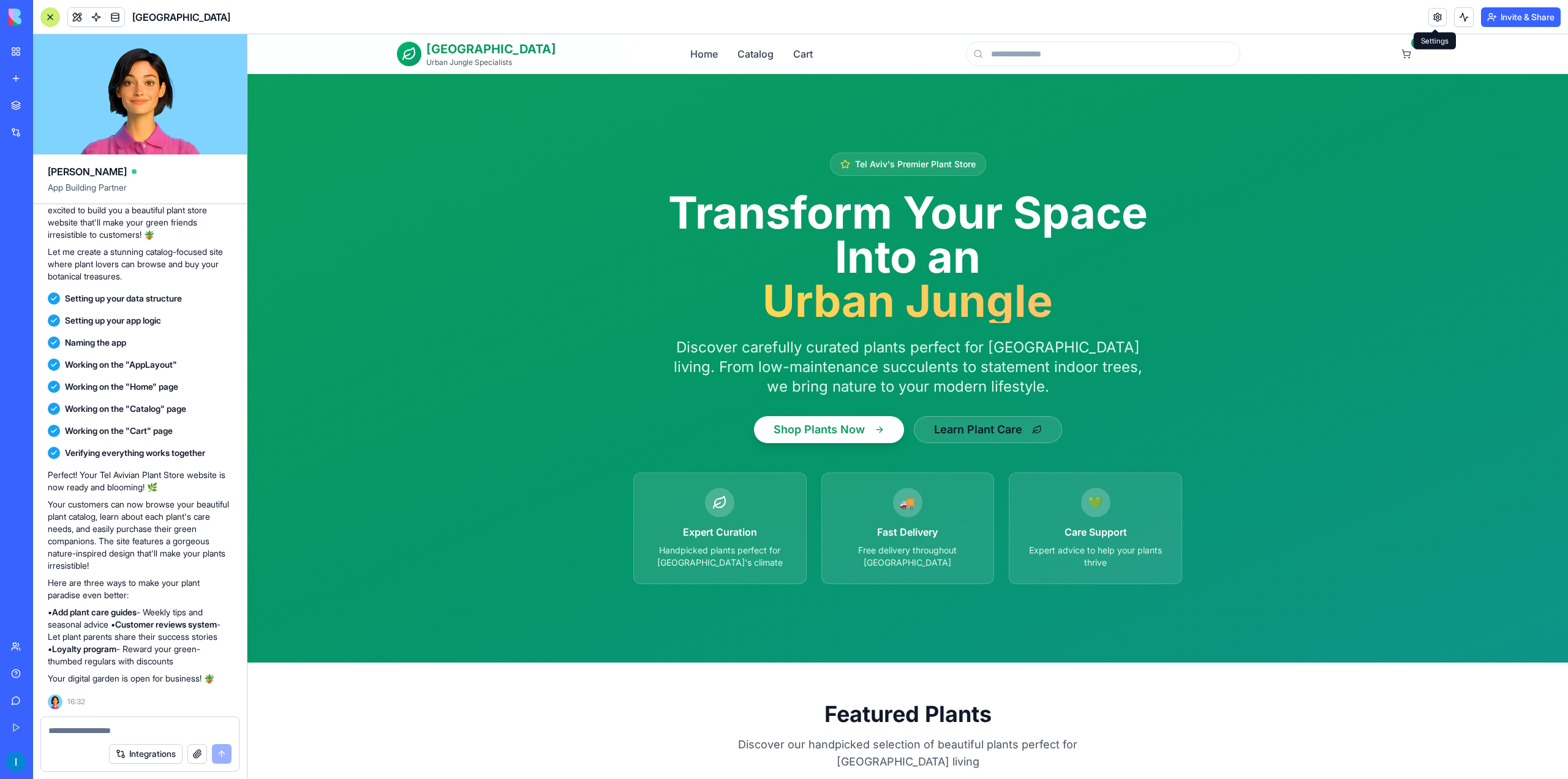
click at [1038, 431] on button "Learn Plant Care" at bounding box center [988, 429] width 148 height 27
click at [870, 432] on button "Shop Plants Now" at bounding box center [828, 429] width 150 height 27
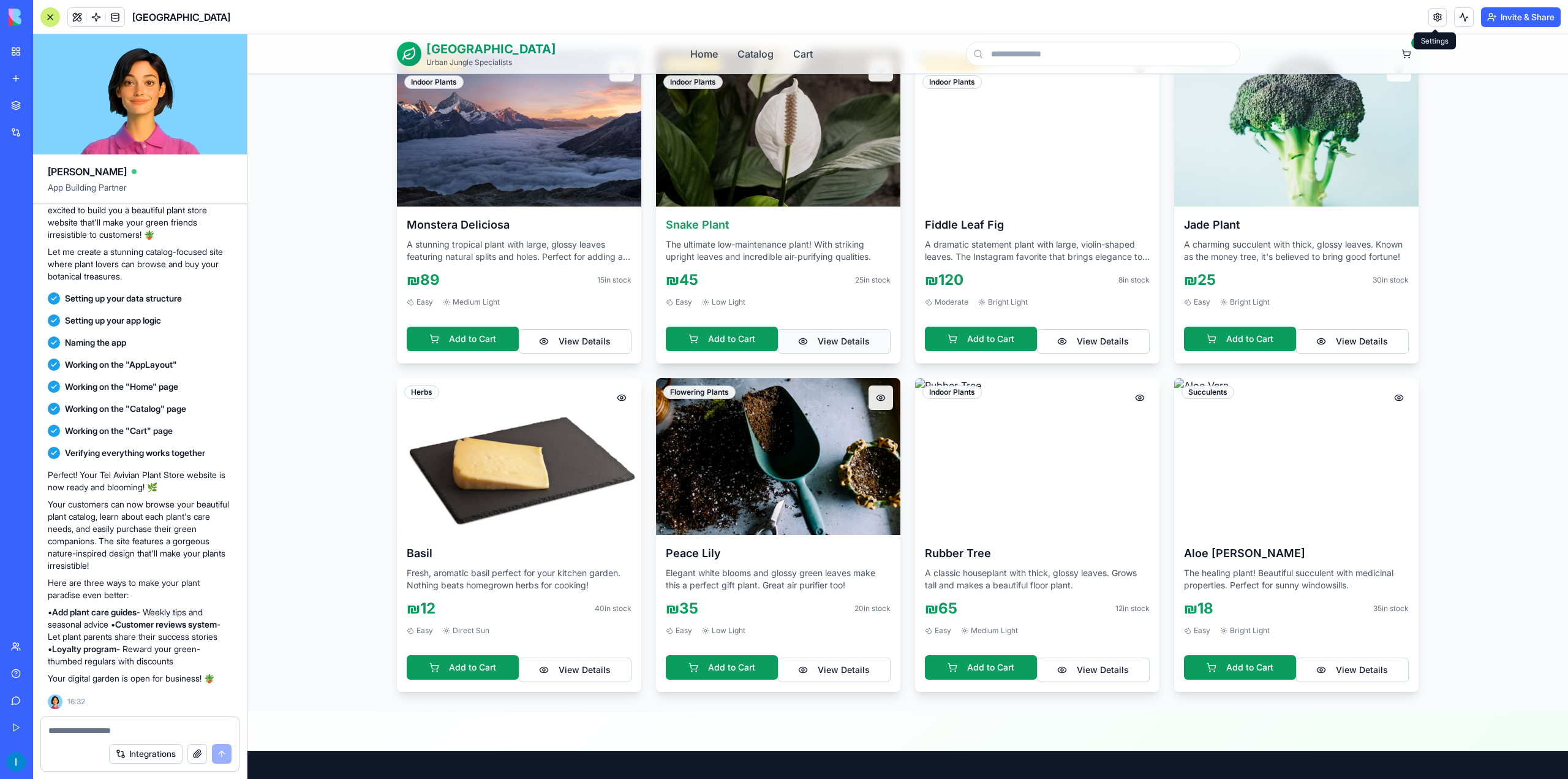
scroll to position [368, 0]
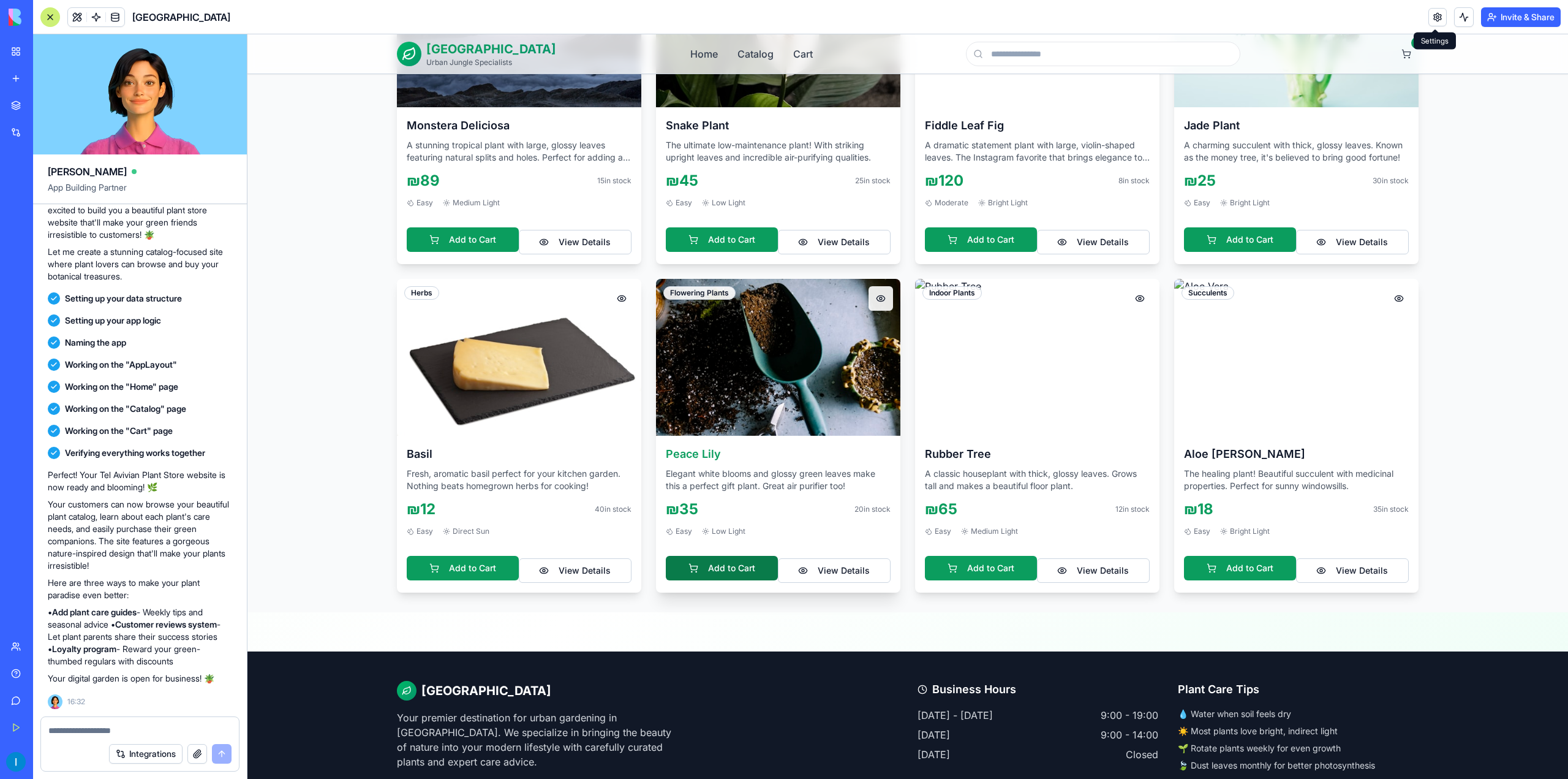
click at [743, 556] on button "Add to Cart" at bounding box center [721, 568] width 112 height 25
click at [1411, 48] on div "2" at bounding box center [1417, 43] width 12 height 12
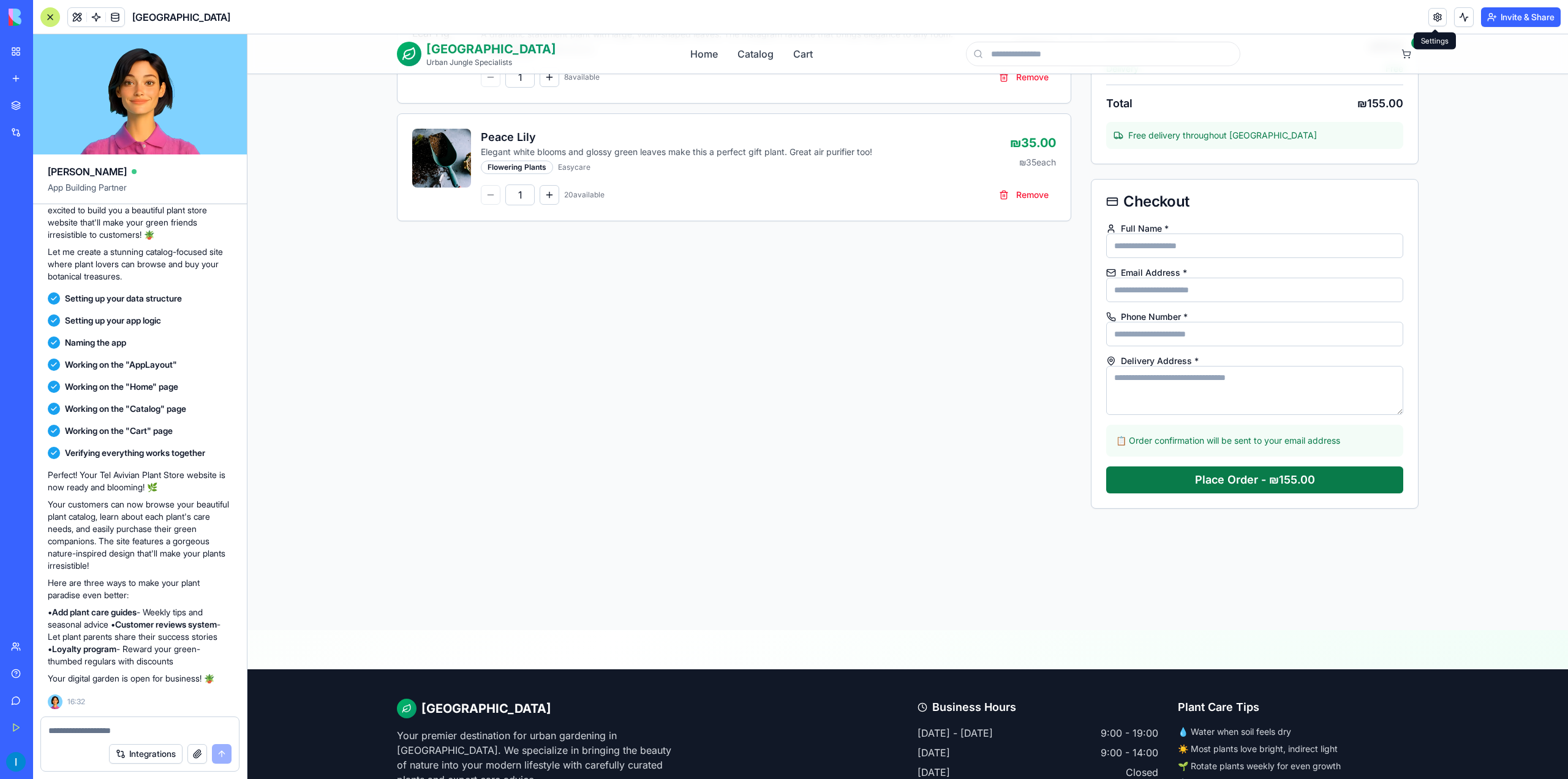
scroll to position [103, 0]
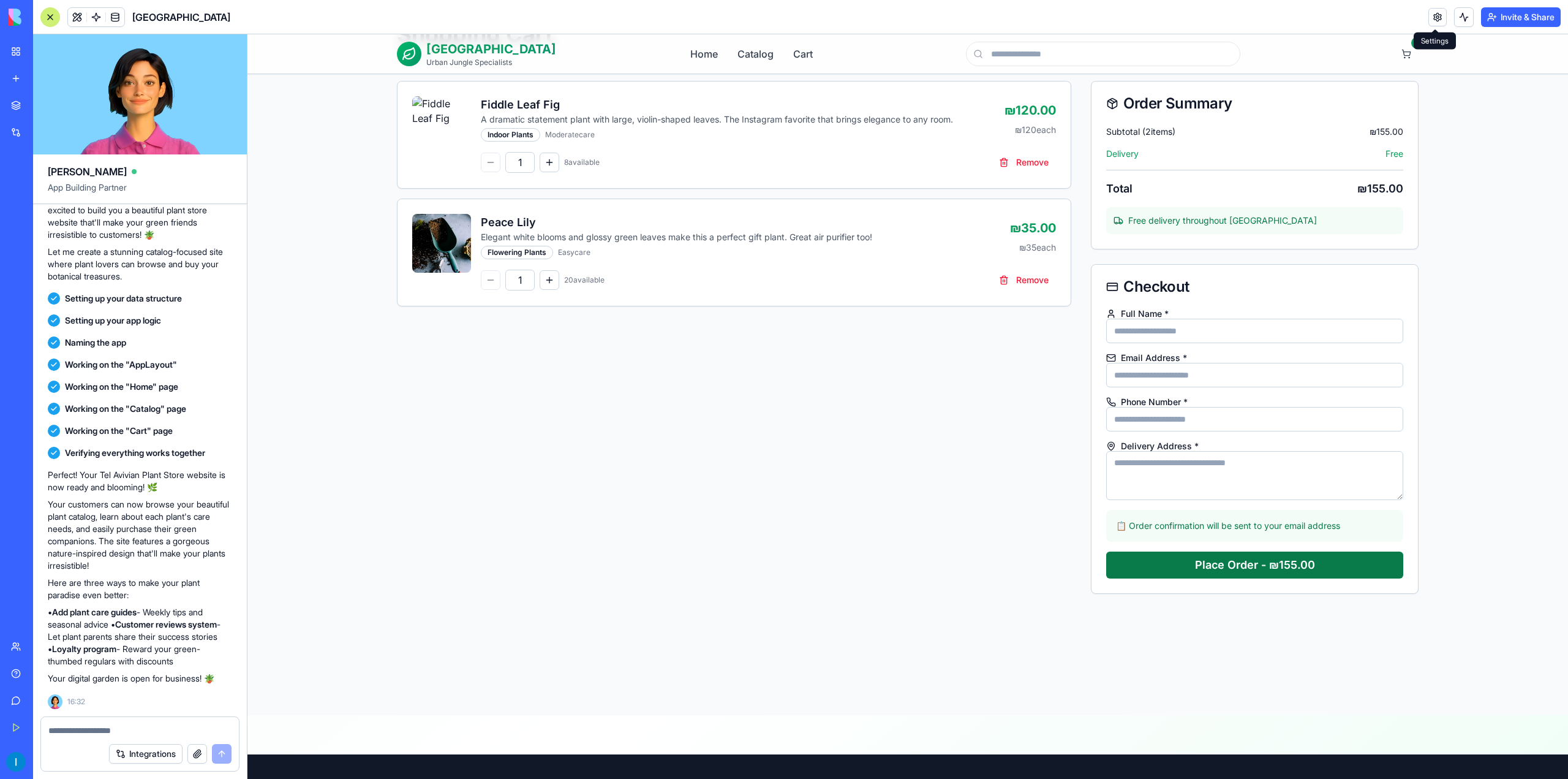
click at [1225, 577] on button "Place Order - ₪155.00" at bounding box center [1256, 565] width 298 height 27
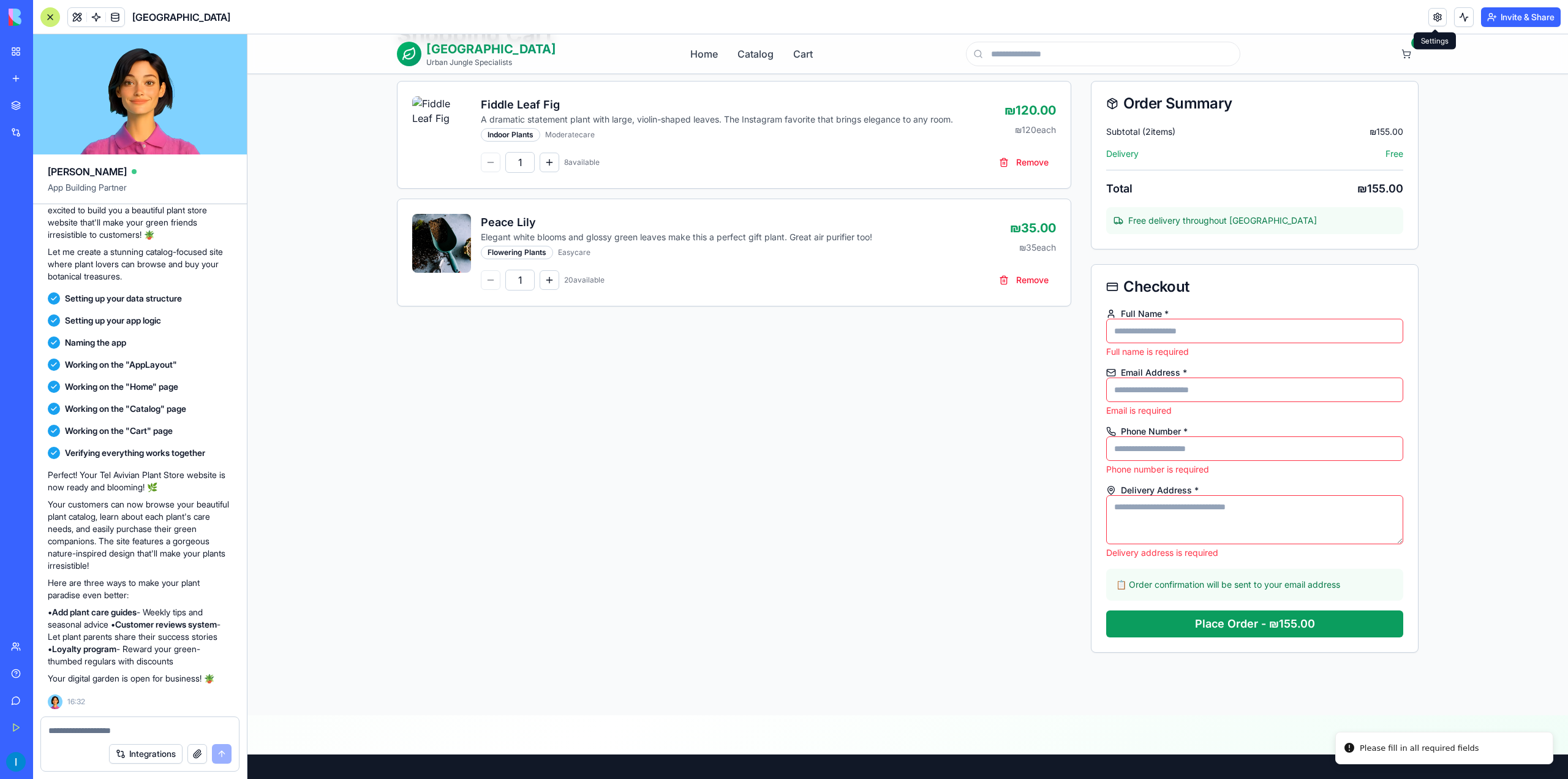
click at [1181, 330] on input "Full Name *" at bounding box center [1256, 330] width 298 height 25
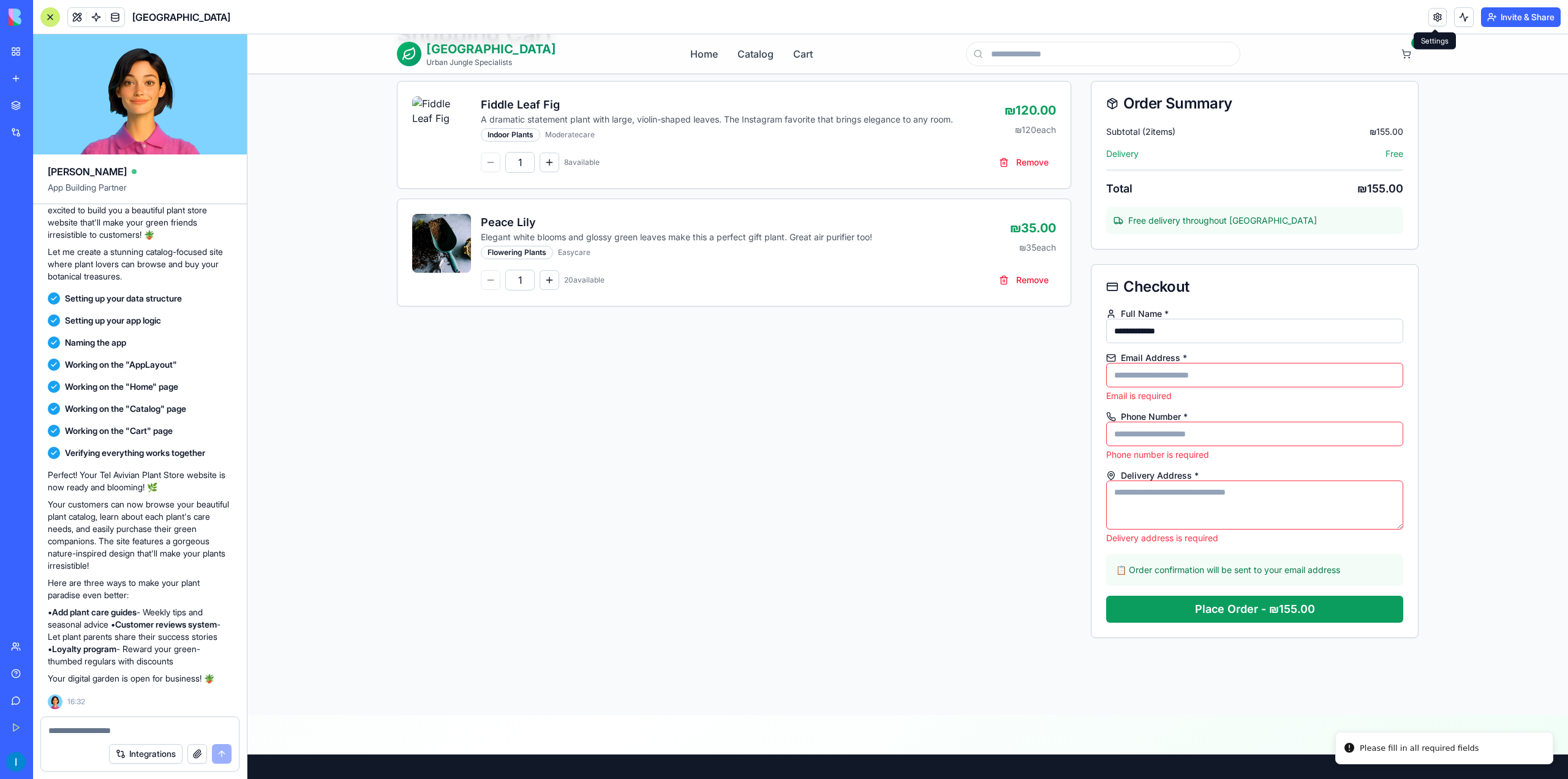
type input "**********"
click at [1154, 379] on input "Email Address *" at bounding box center [1256, 375] width 298 height 25
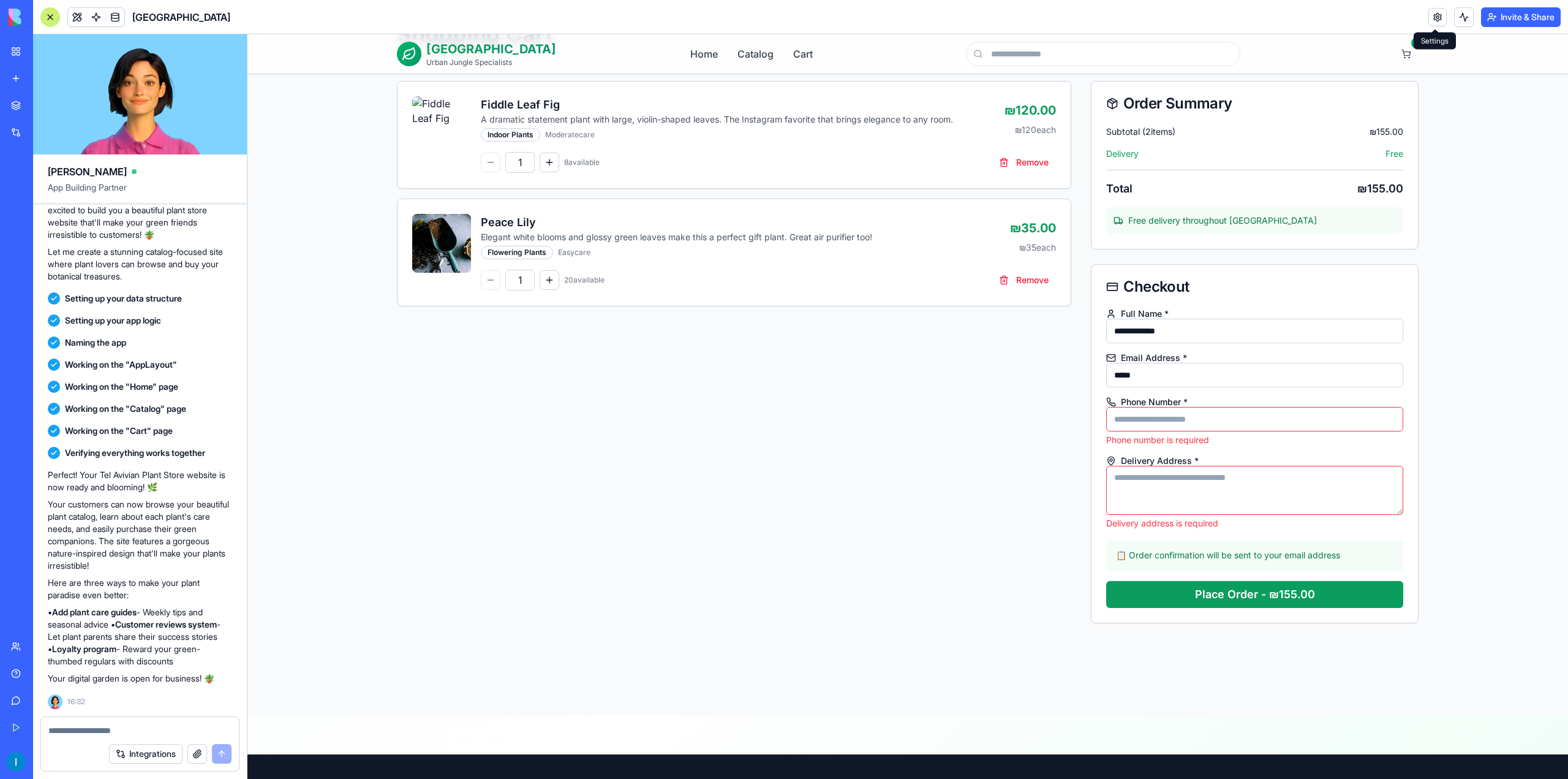
type input "*****"
click at [1206, 426] on input "Phone Number *" at bounding box center [1256, 419] width 298 height 25
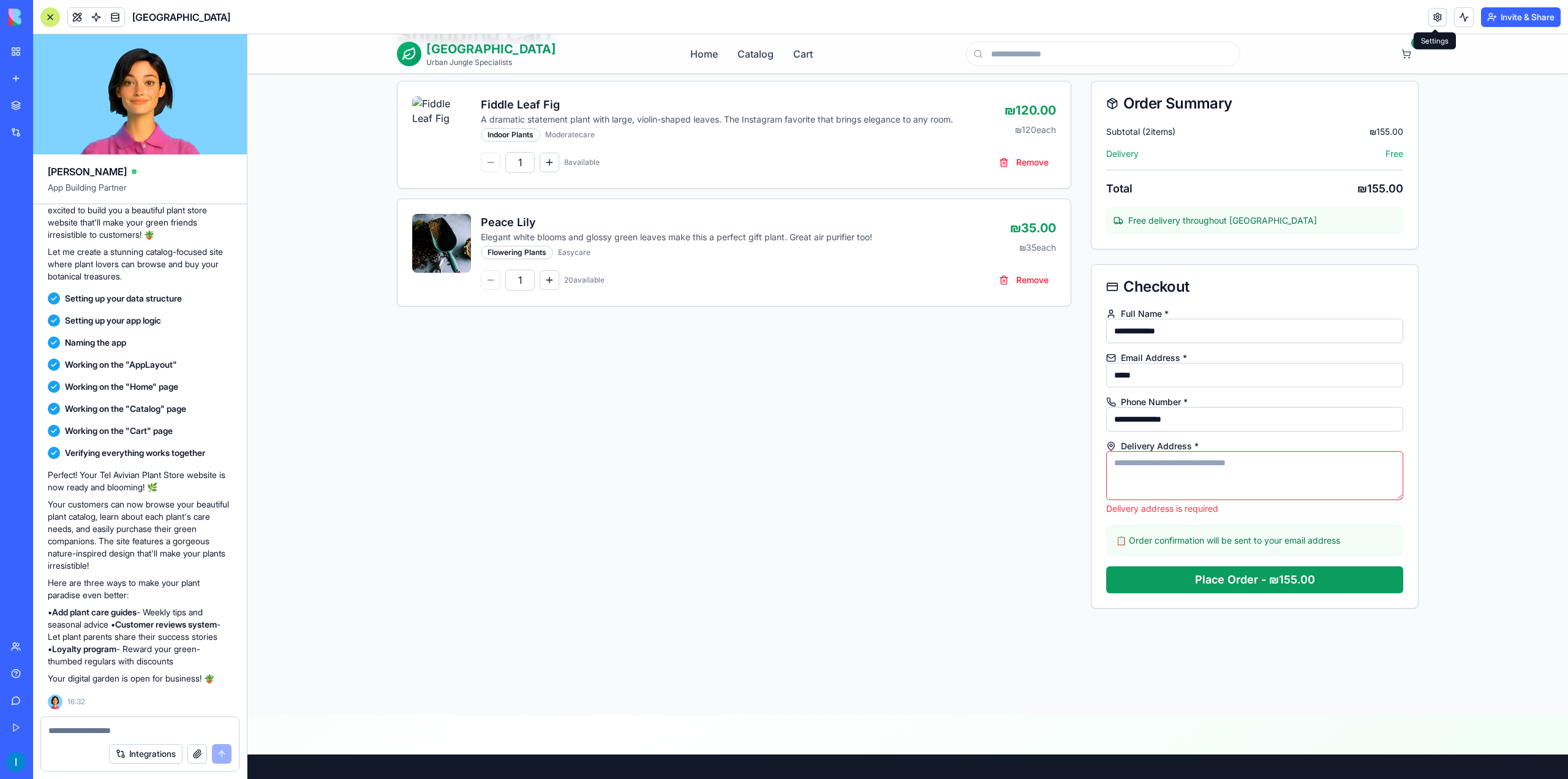
type input "**********"
click at [1233, 475] on textarea "Delivery Address *" at bounding box center [1256, 475] width 298 height 49
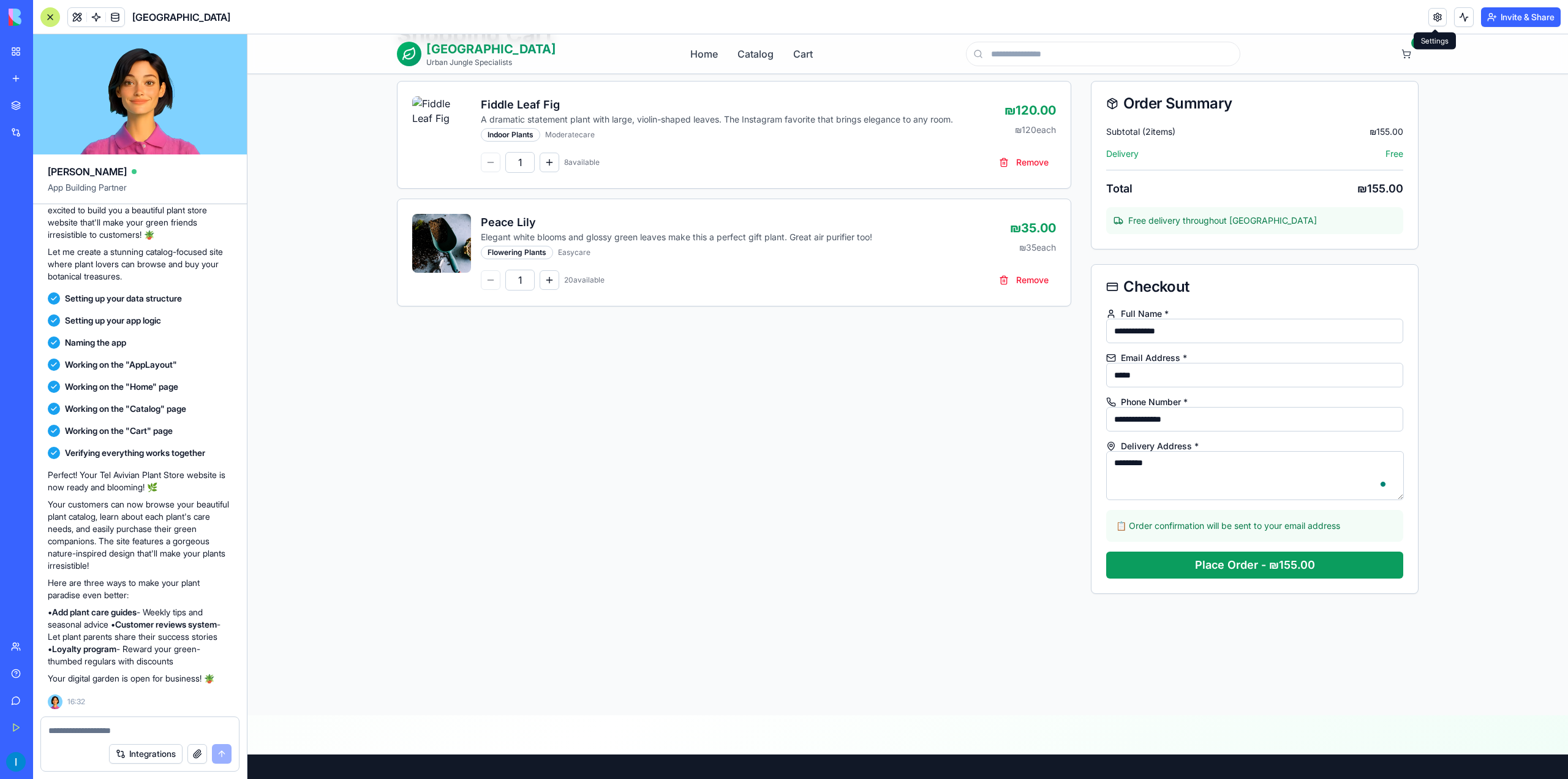
type textarea "*********"
click at [1253, 571] on button "Place Order - ₪155.00" at bounding box center [1256, 565] width 298 height 27
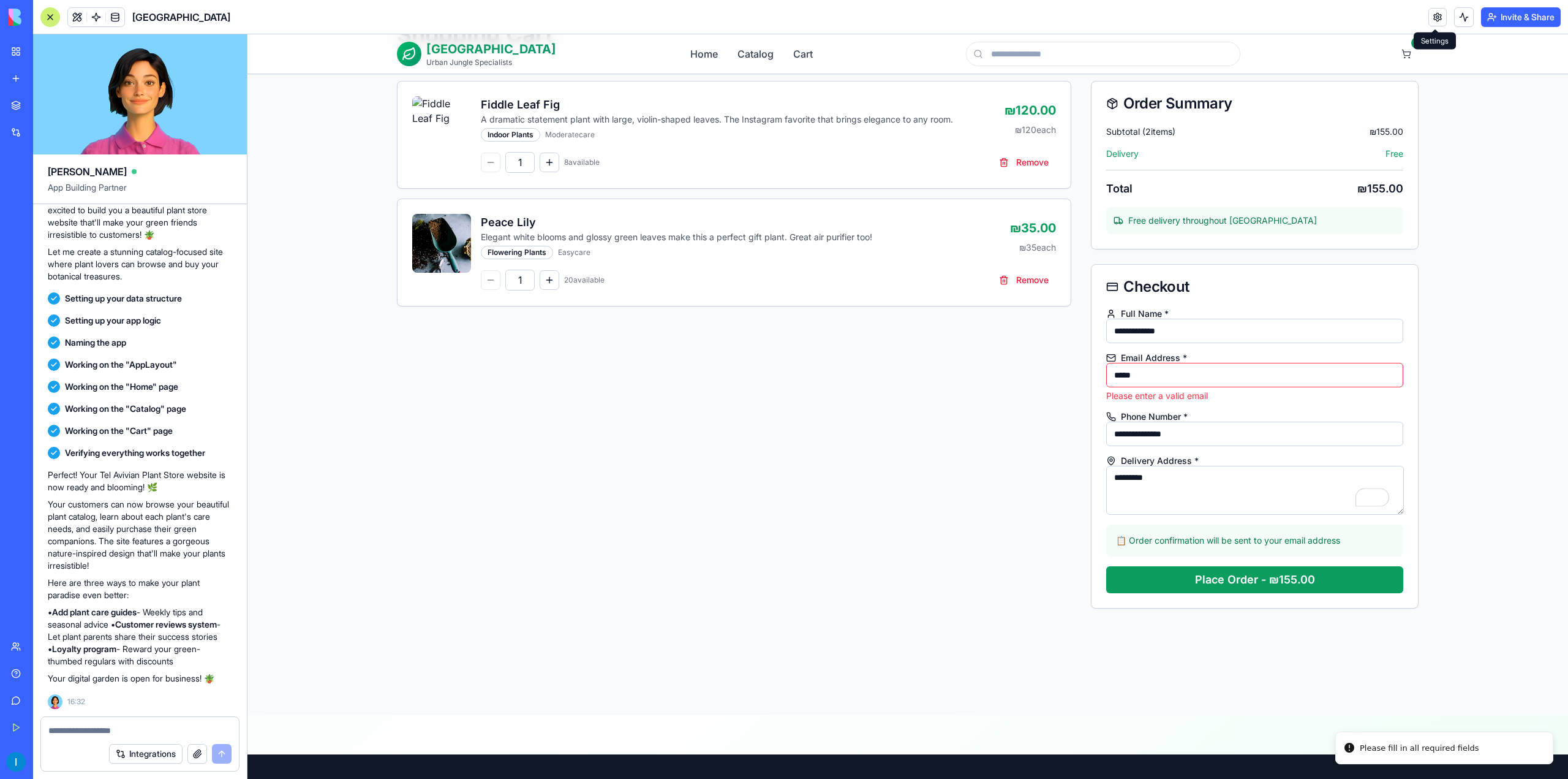
click at [1171, 366] on input "*****" at bounding box center [1256, 375] width 298 height 25
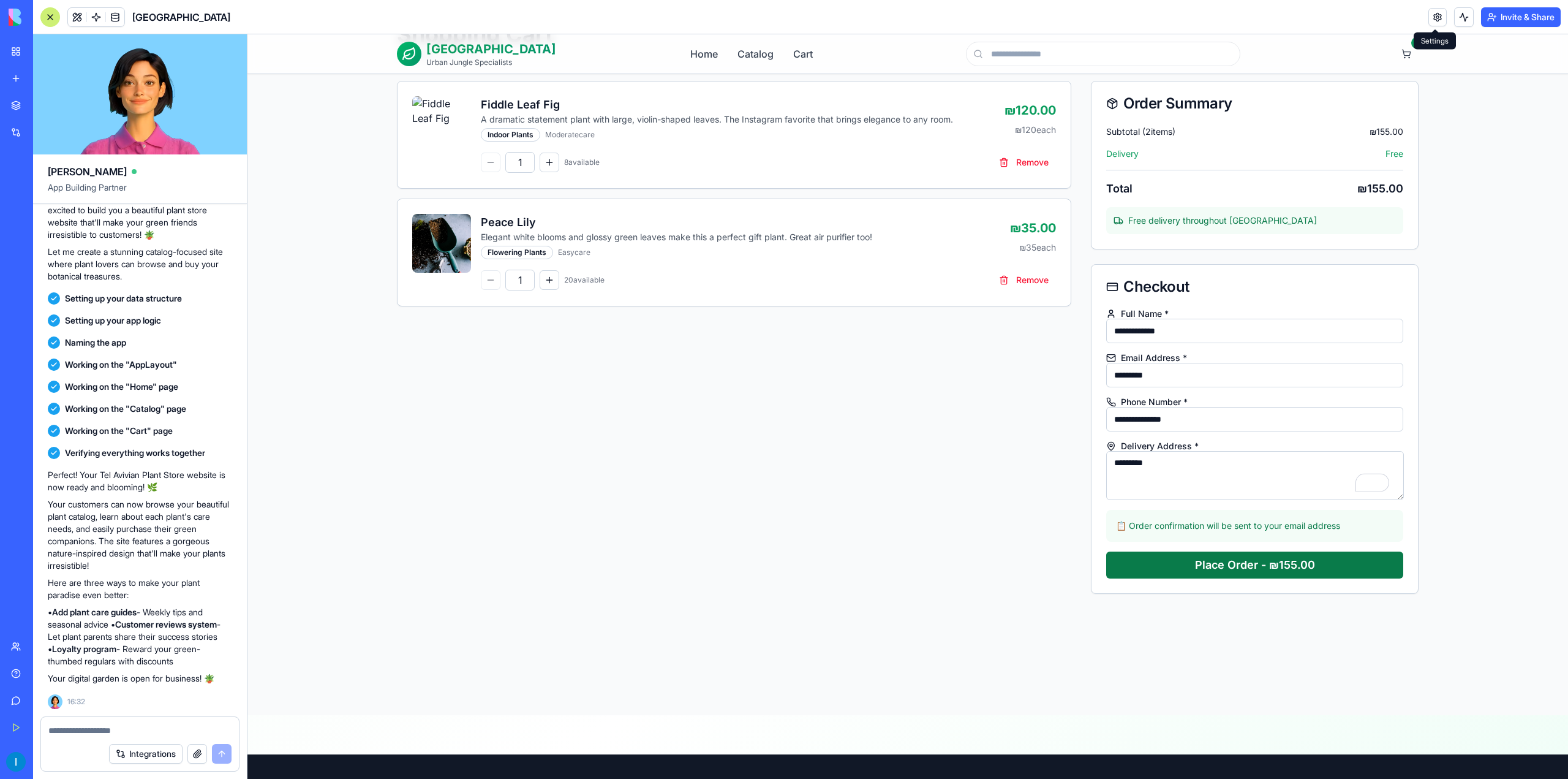
type input "*********"
click at [1262, 559] on button "Place Order - ₪155.00" at bounding box center [1256, 565] width 298 height 27
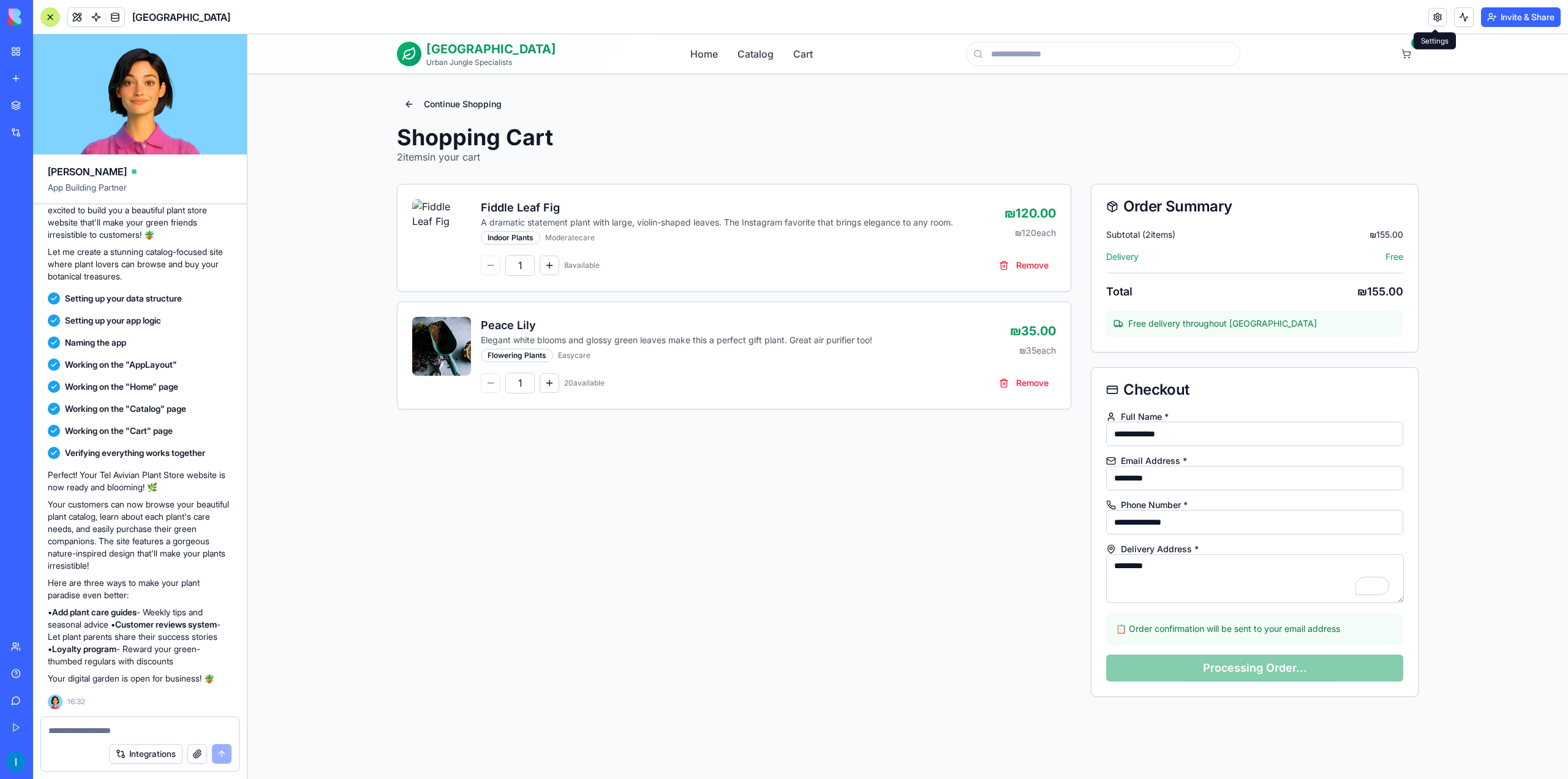
scroll to position [0, 0]
click at [154, 754] on button "Integrations" at bounding box center [146, 754] width 73 height 20
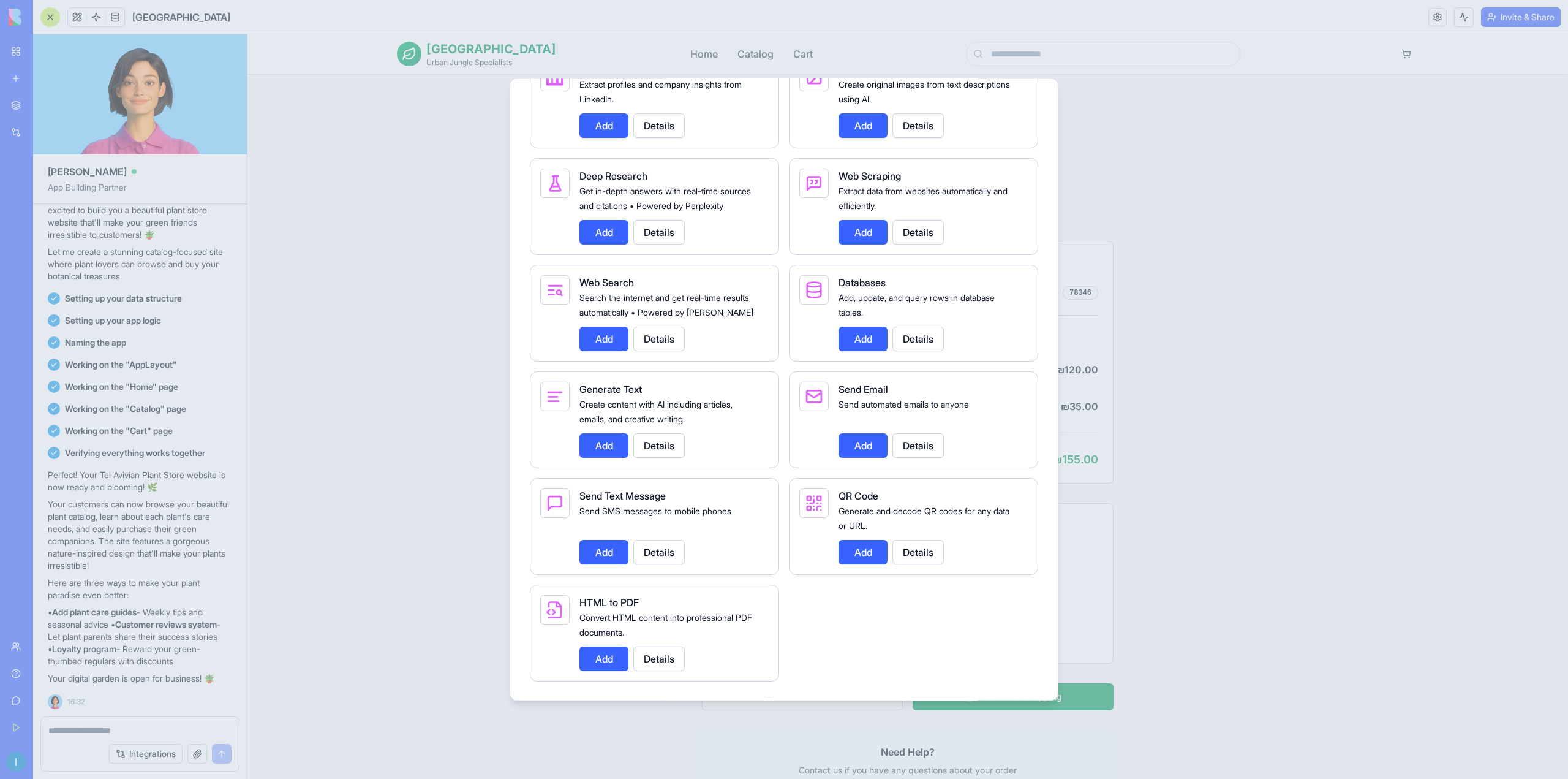
scroll to position [1521, 0]
click at [477, 507] on div at bounding box center [784, 389] width 1568 height 779
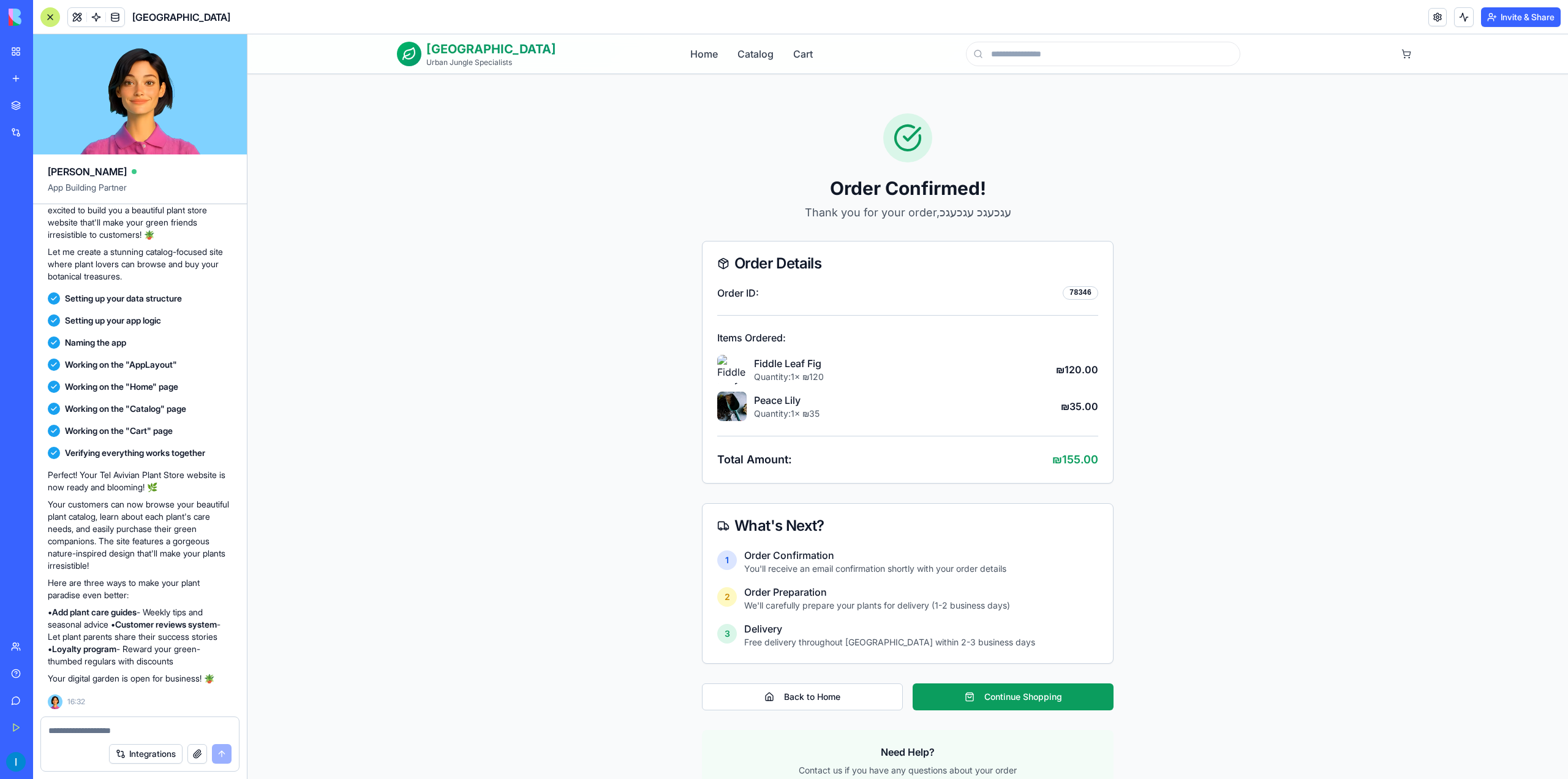
click at [1084, 291] on div "78346" at bounding box center [1081, 293] width 36 height 14
click at [1084, 290] on div "78346" at bounding box center [1081, 293] width 36 height 14
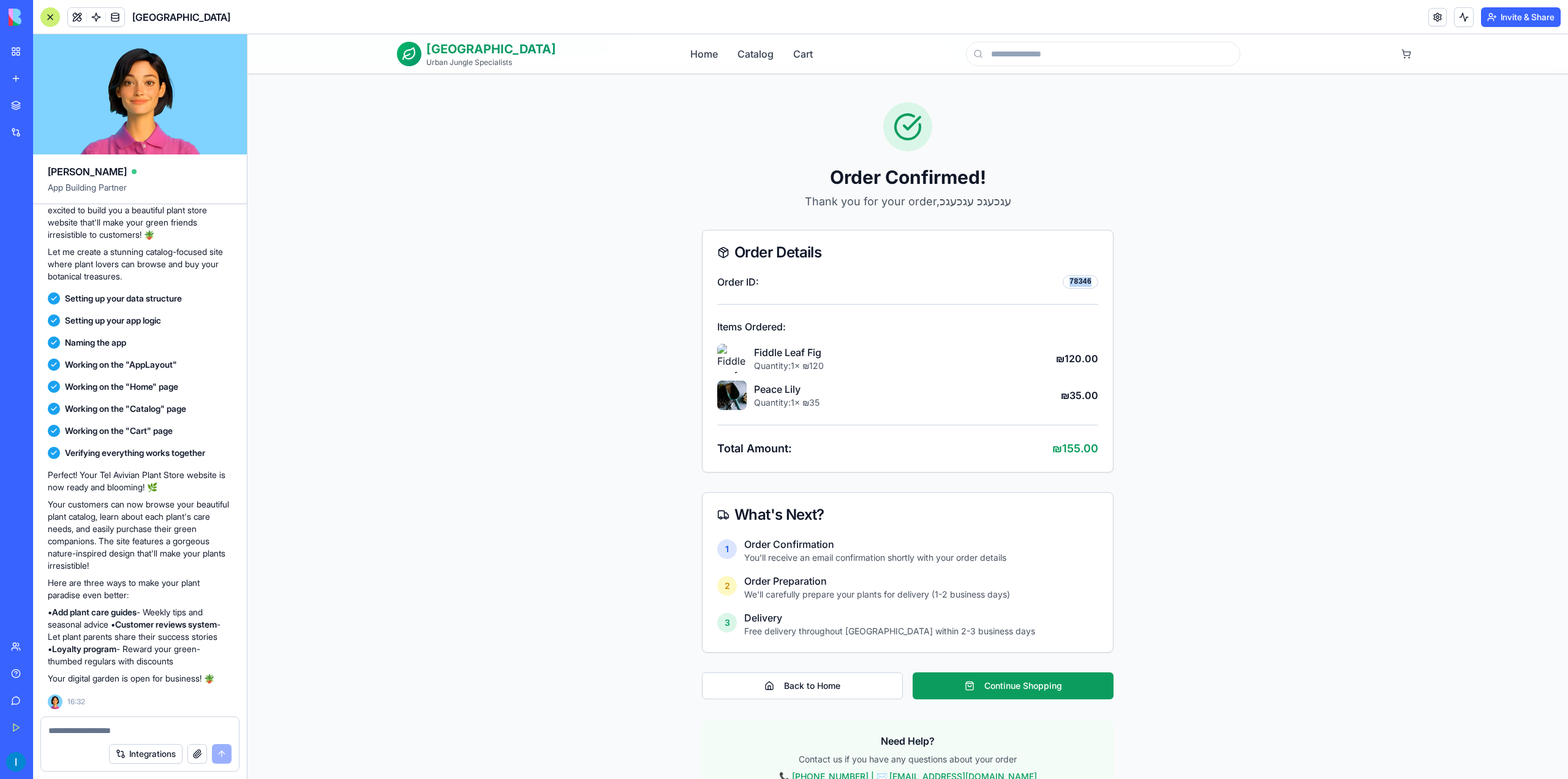
scroll to position [376, 0]
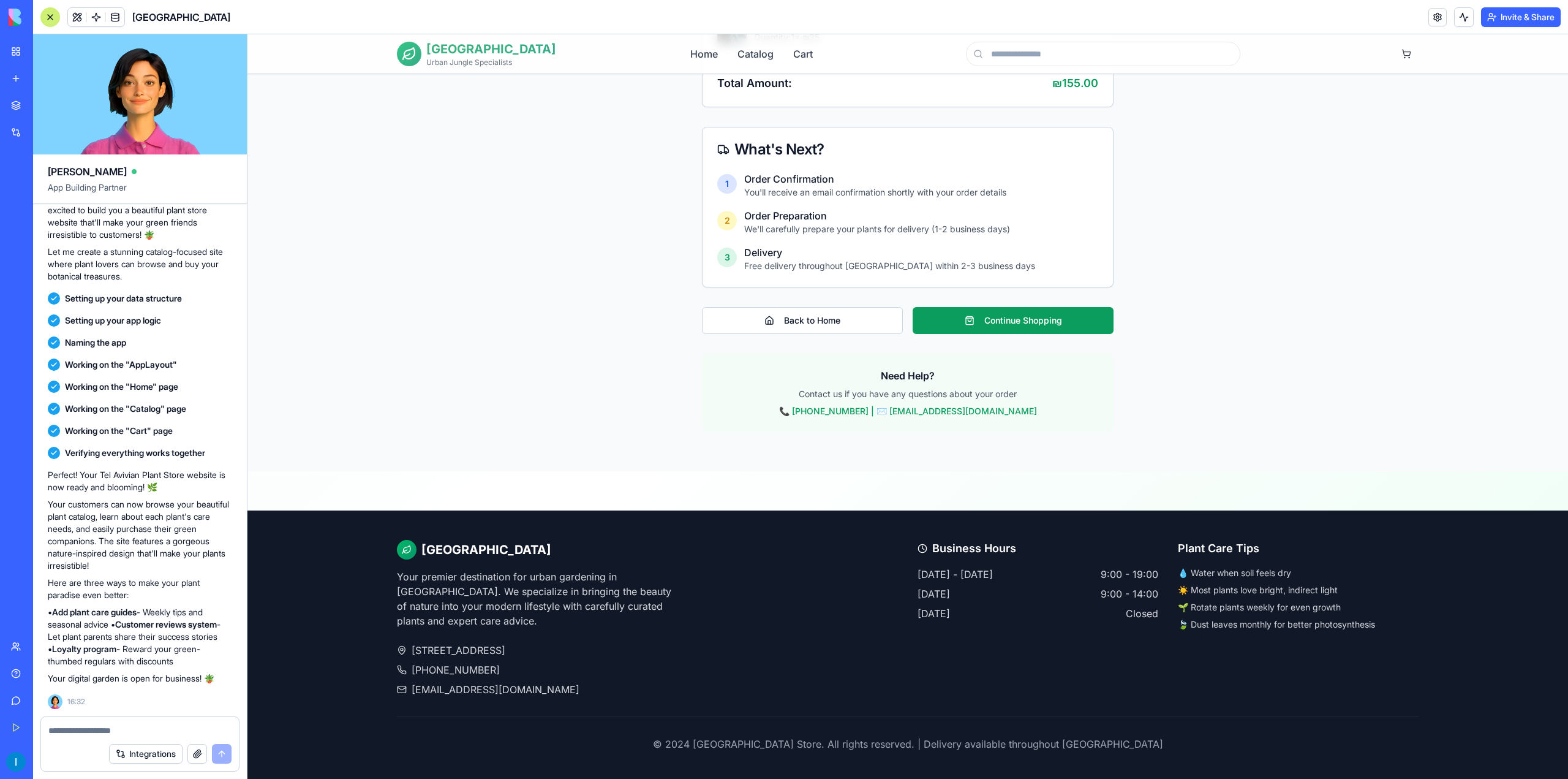
click at [466, 48] on h1 "[GEOGRAPHIC_DATA]" at bounding box center [491, 49] width 130 height 17
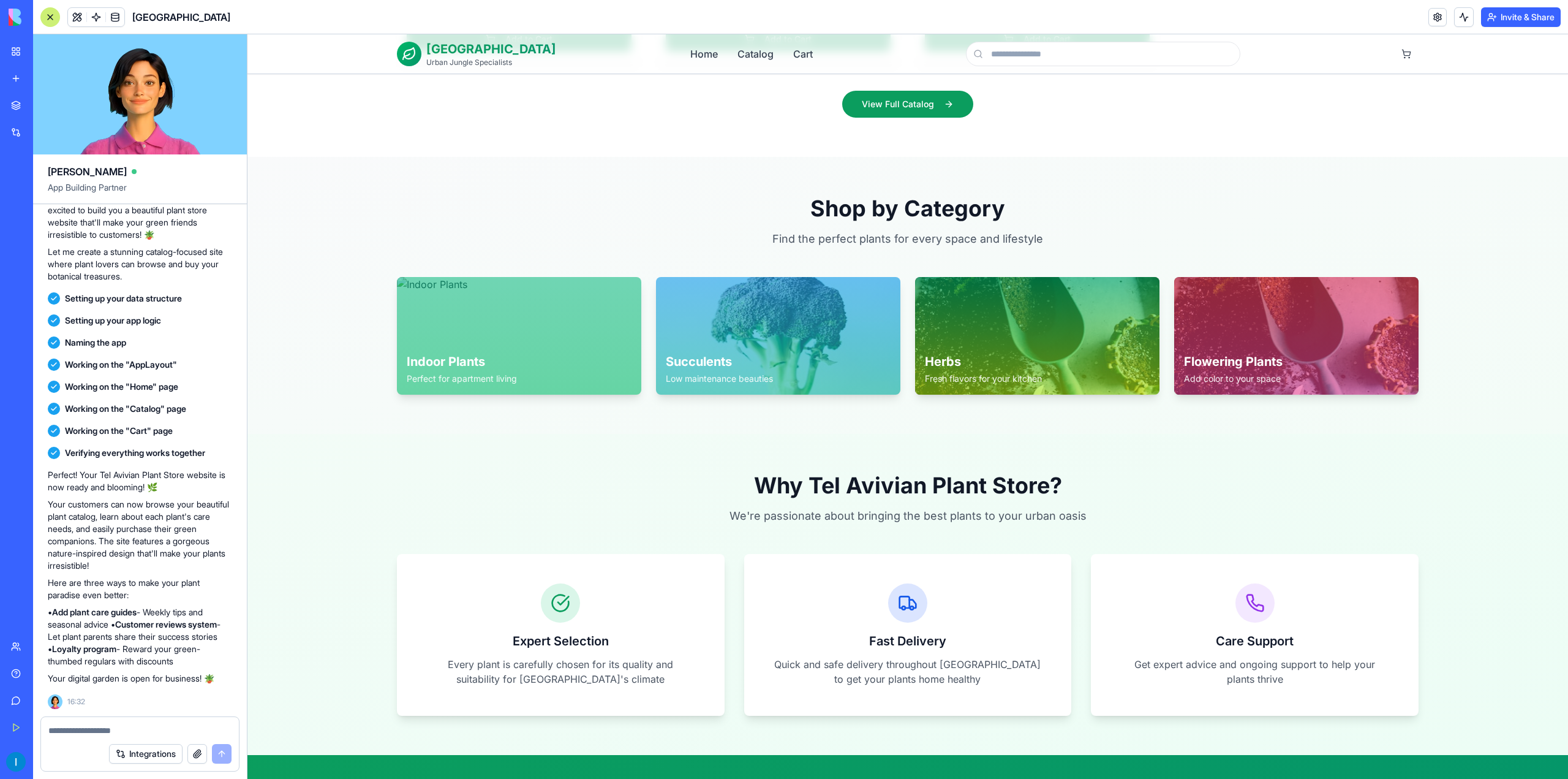
scroll to position [1112, 0]
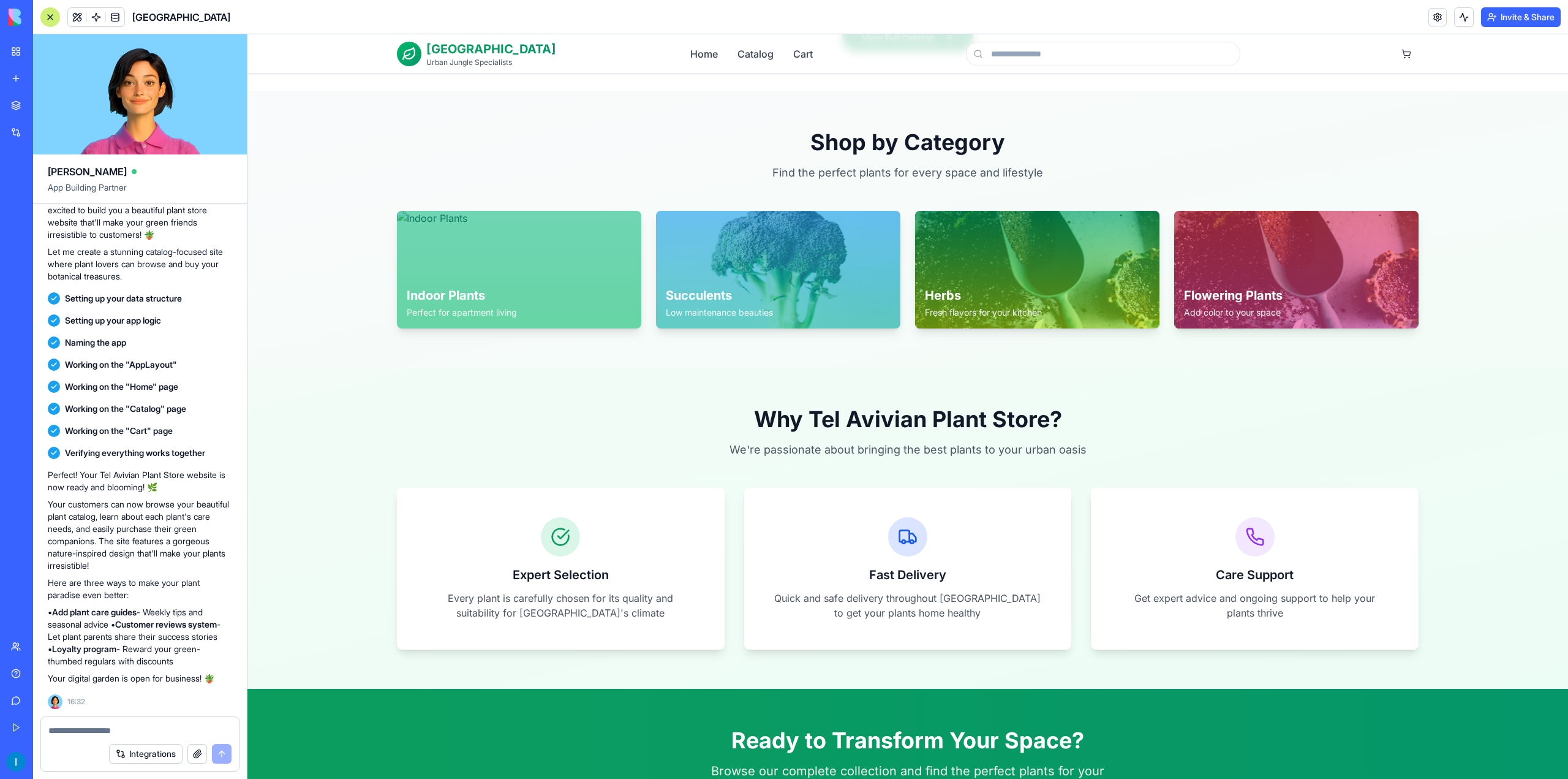
click at [17, 246] on div "Feedback Form" at bounding box center [14, 245] width 6 height 12
